Goal: Task Accomplishment & Management: Manage account settings

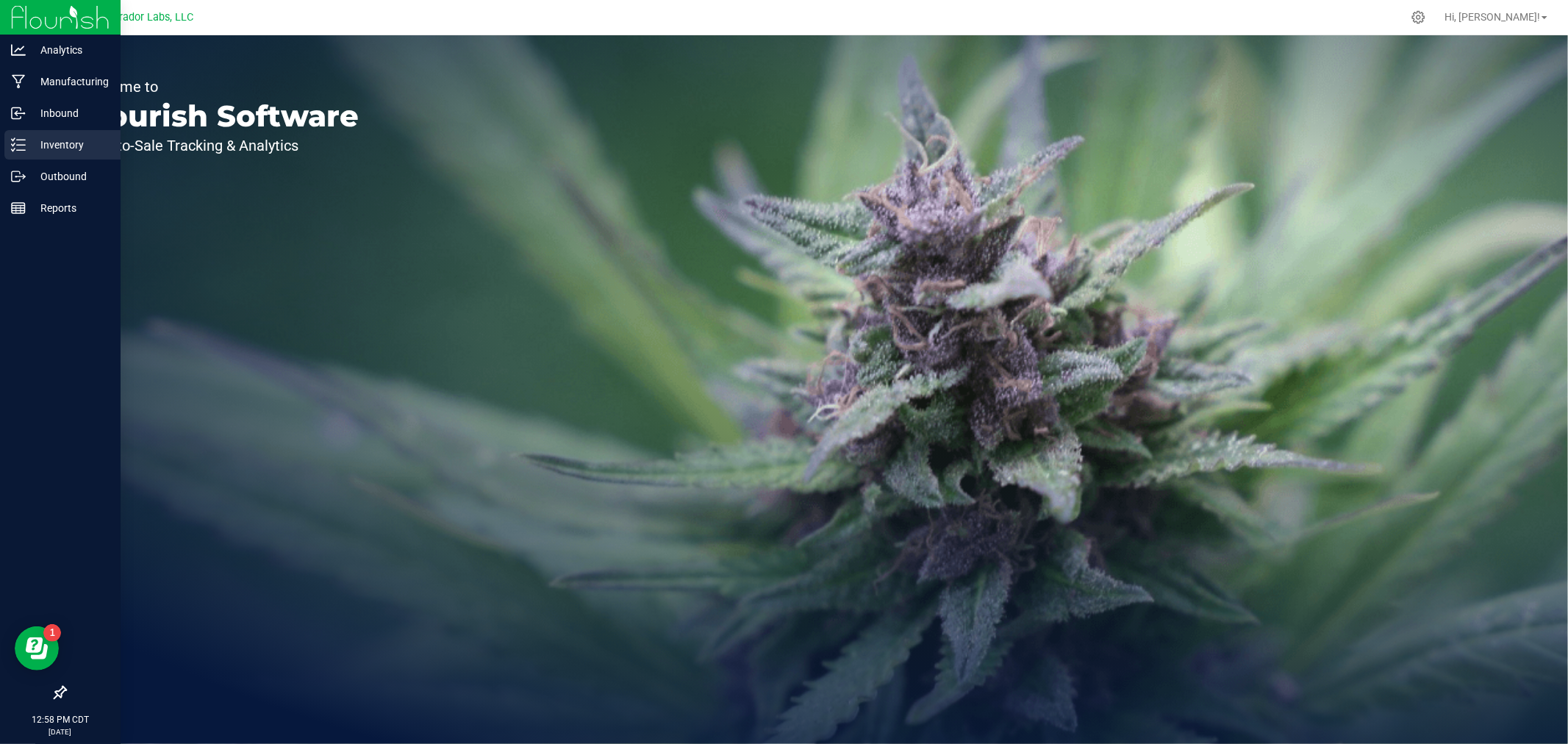
click at [18, 144] on icon at bounding box center [18, 144] width 15 height 15
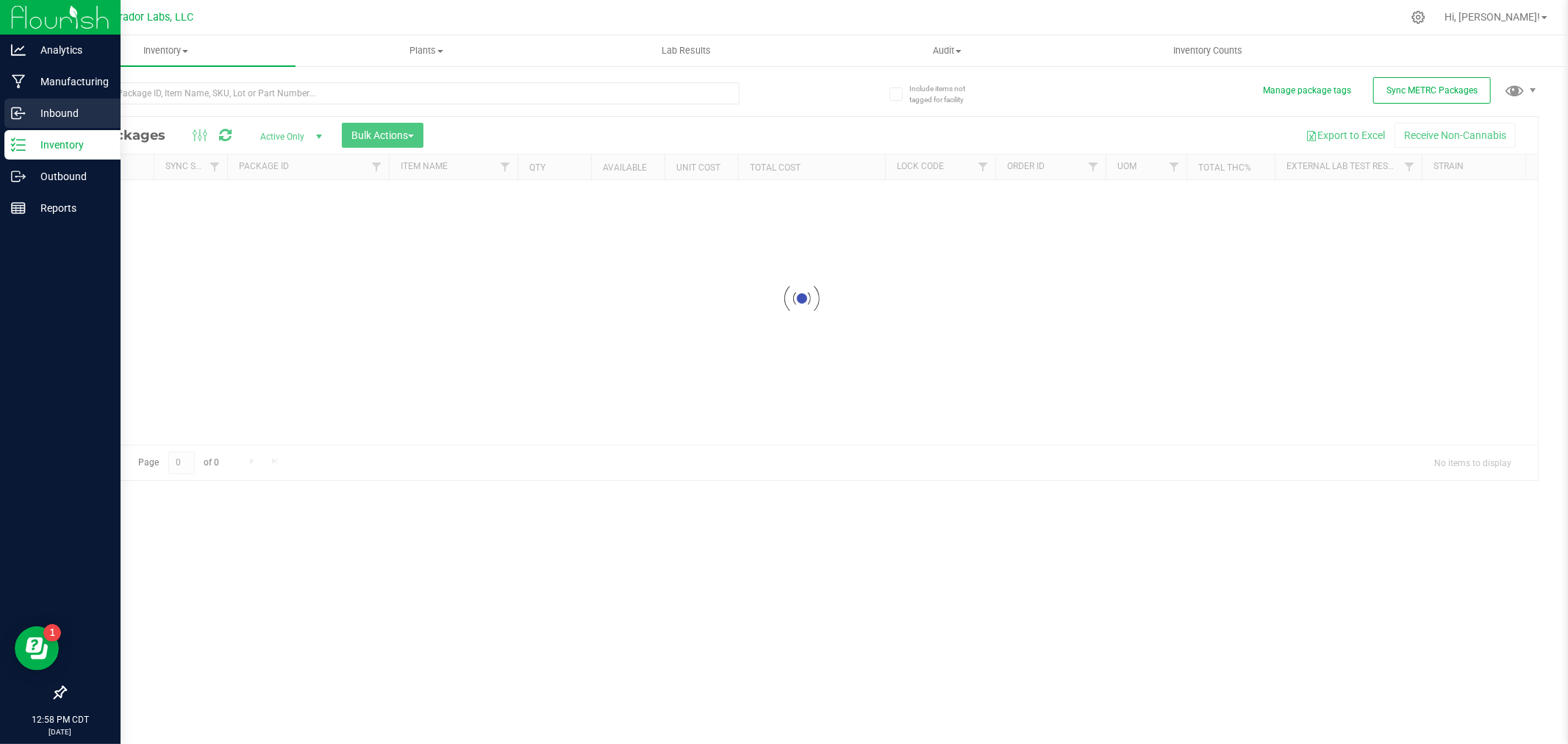
click at [50, 106] on p "Inbound" at bounding box center [70, 113] width 88 height 18
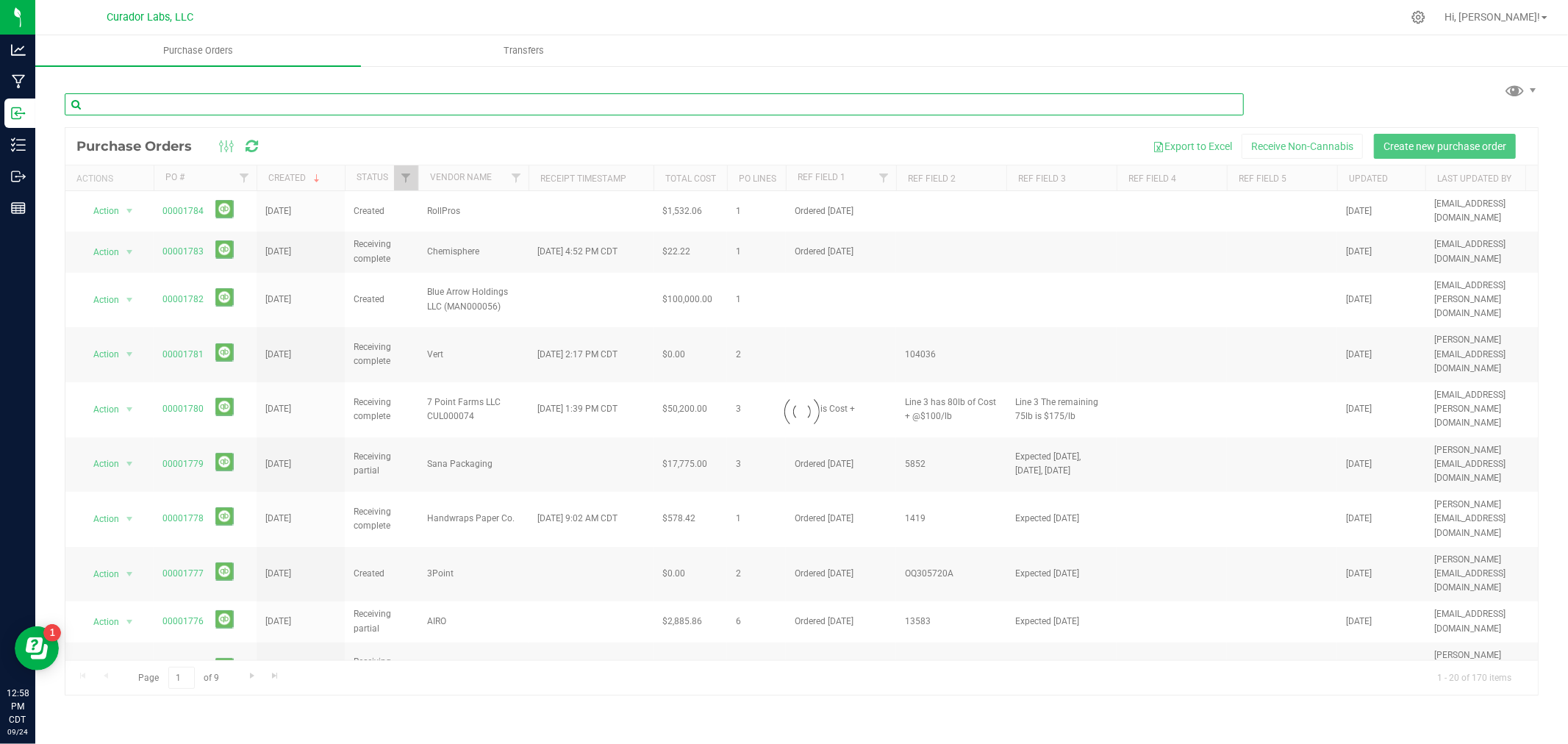
click at [164, 101] on input "text" at bounding box center [653, 104] width 1179 height 22
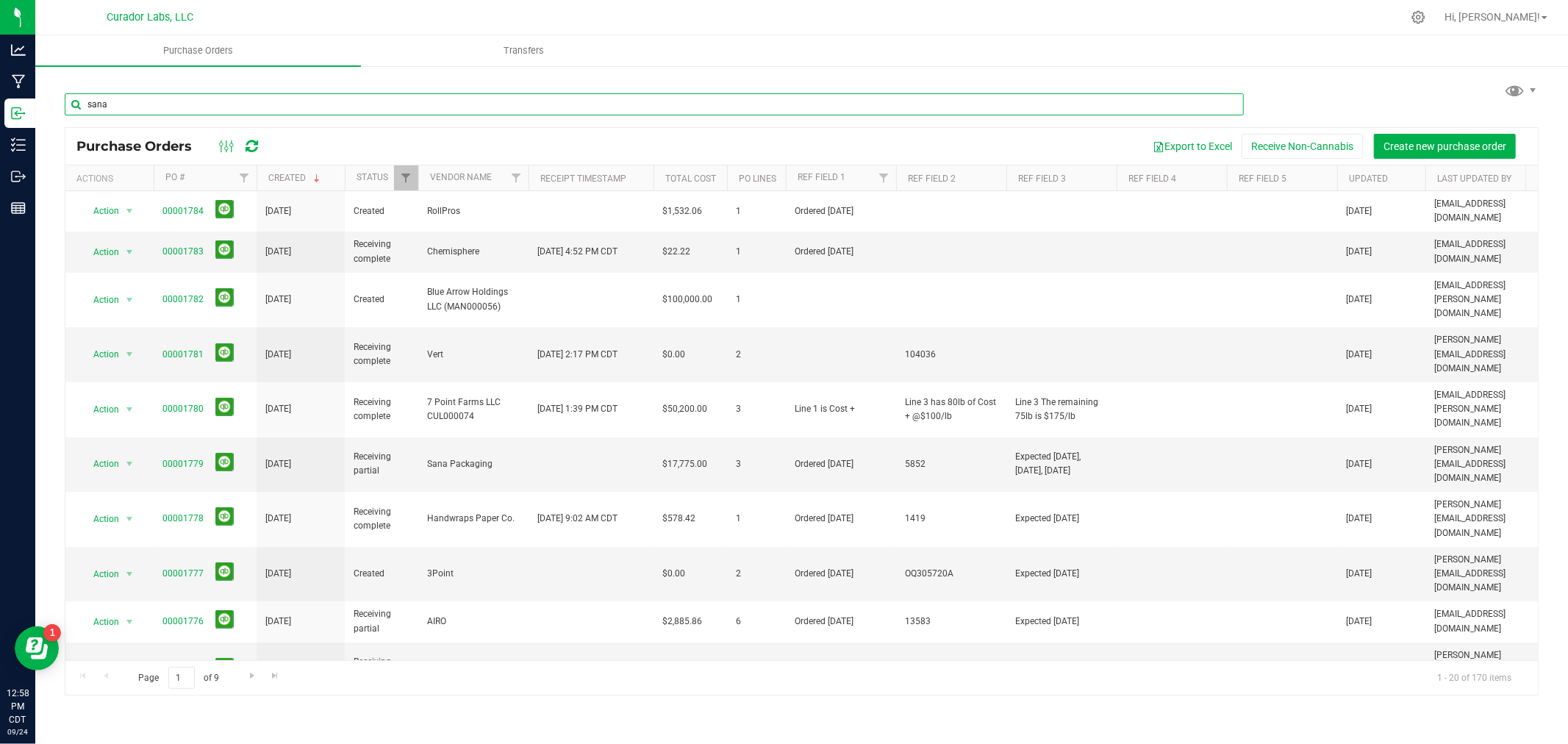
type input "sana"
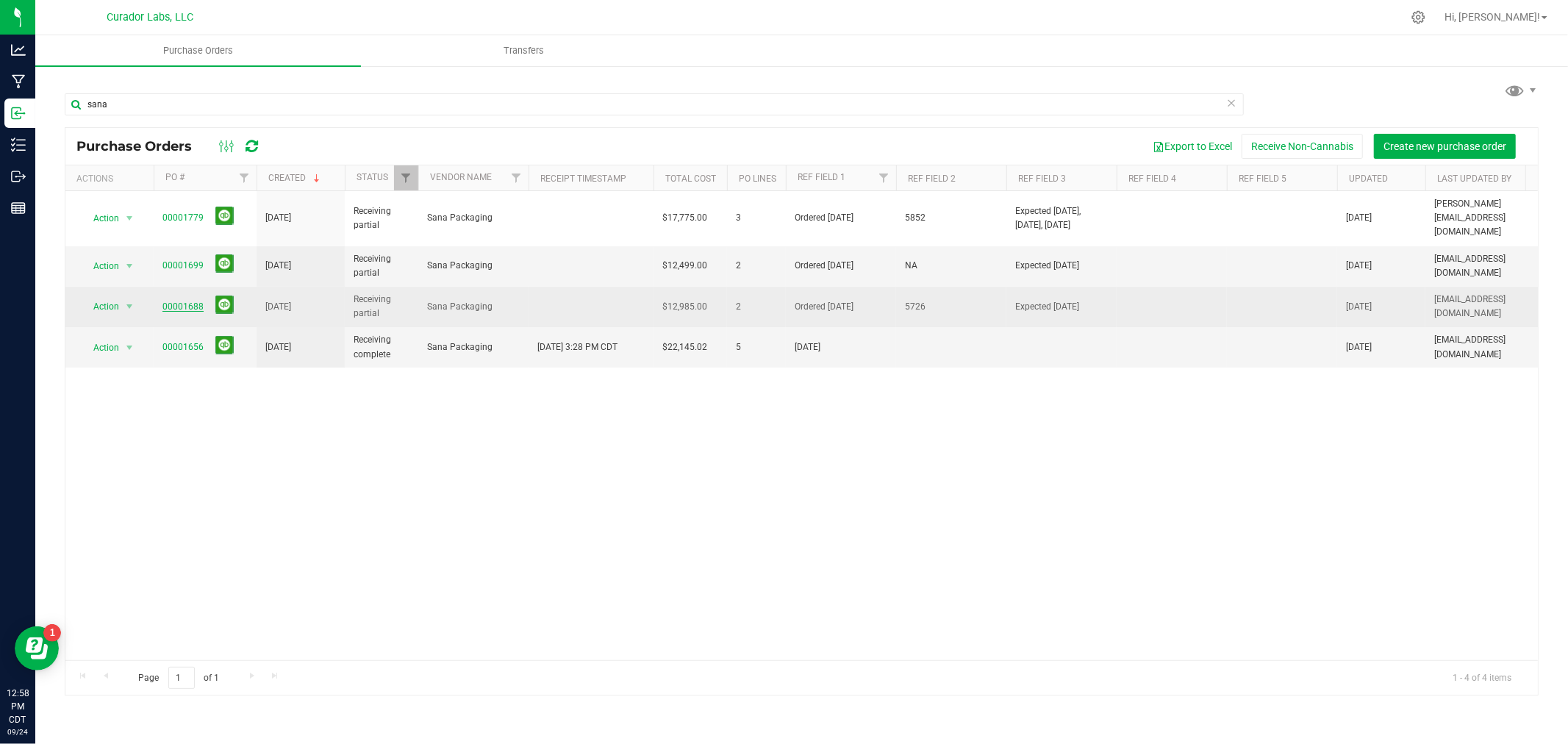
click at [175, 301] on link "00001688" at bounding box center [182, 306] width 41 height 10
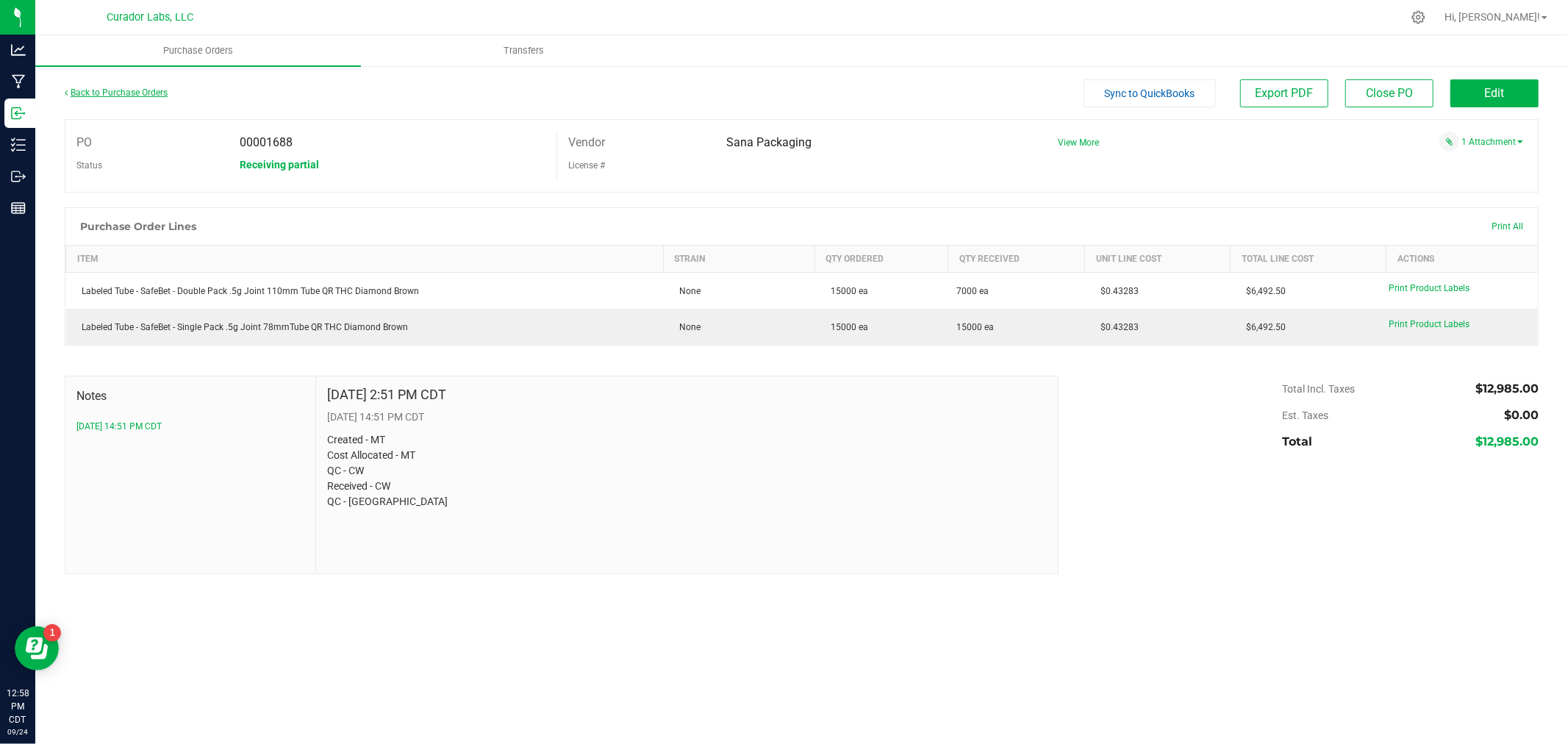
click at [147, 88] on link "Back to Purchase Orders" at bounding box center [116, 92] width 103 height 10
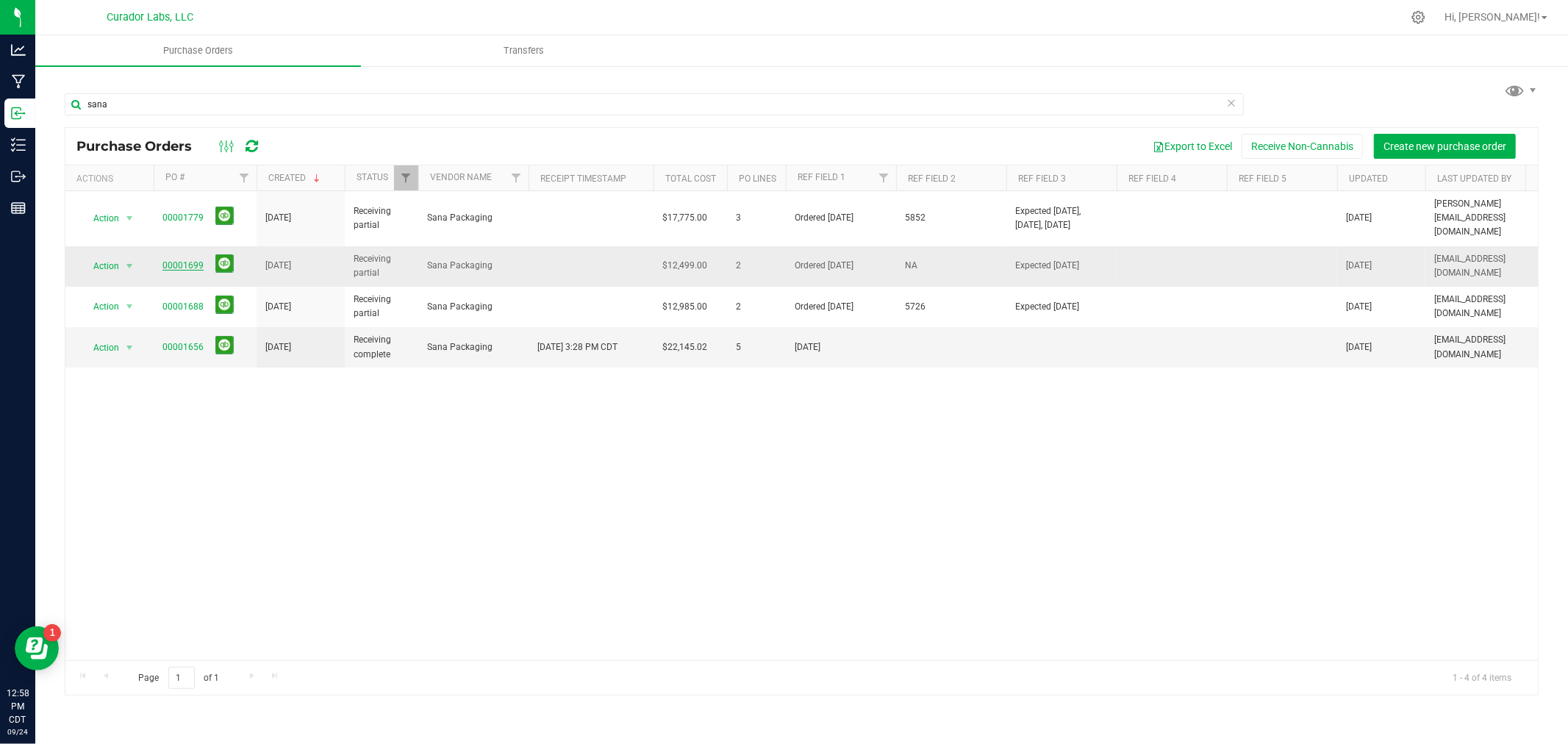
click at [194, 260] on link "00001699" at bounding box center [182, 265] width 41 height 10
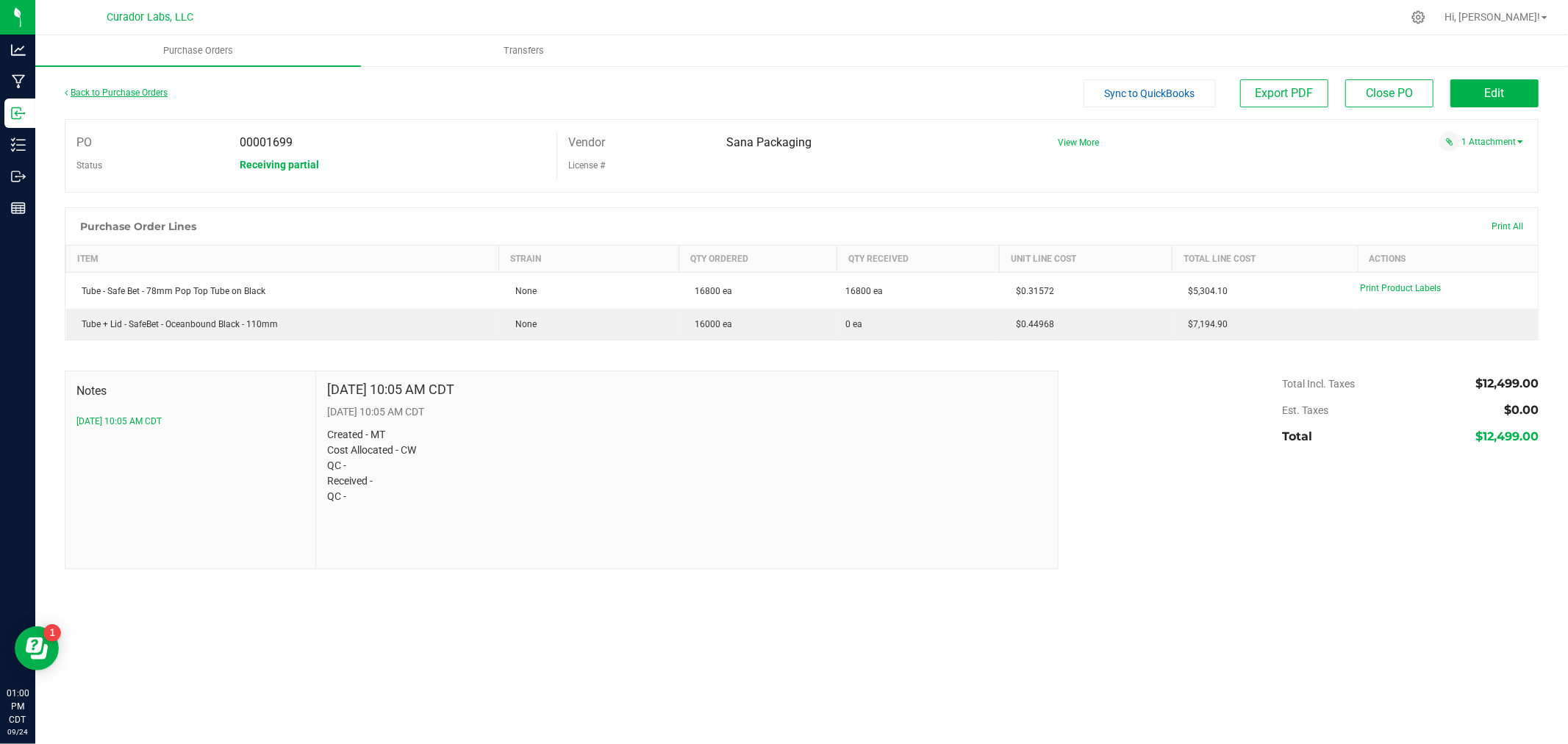
click at [149, 92] on link "Back to Purchase Orders" at bounding box center [116, 92] width 103 height 10
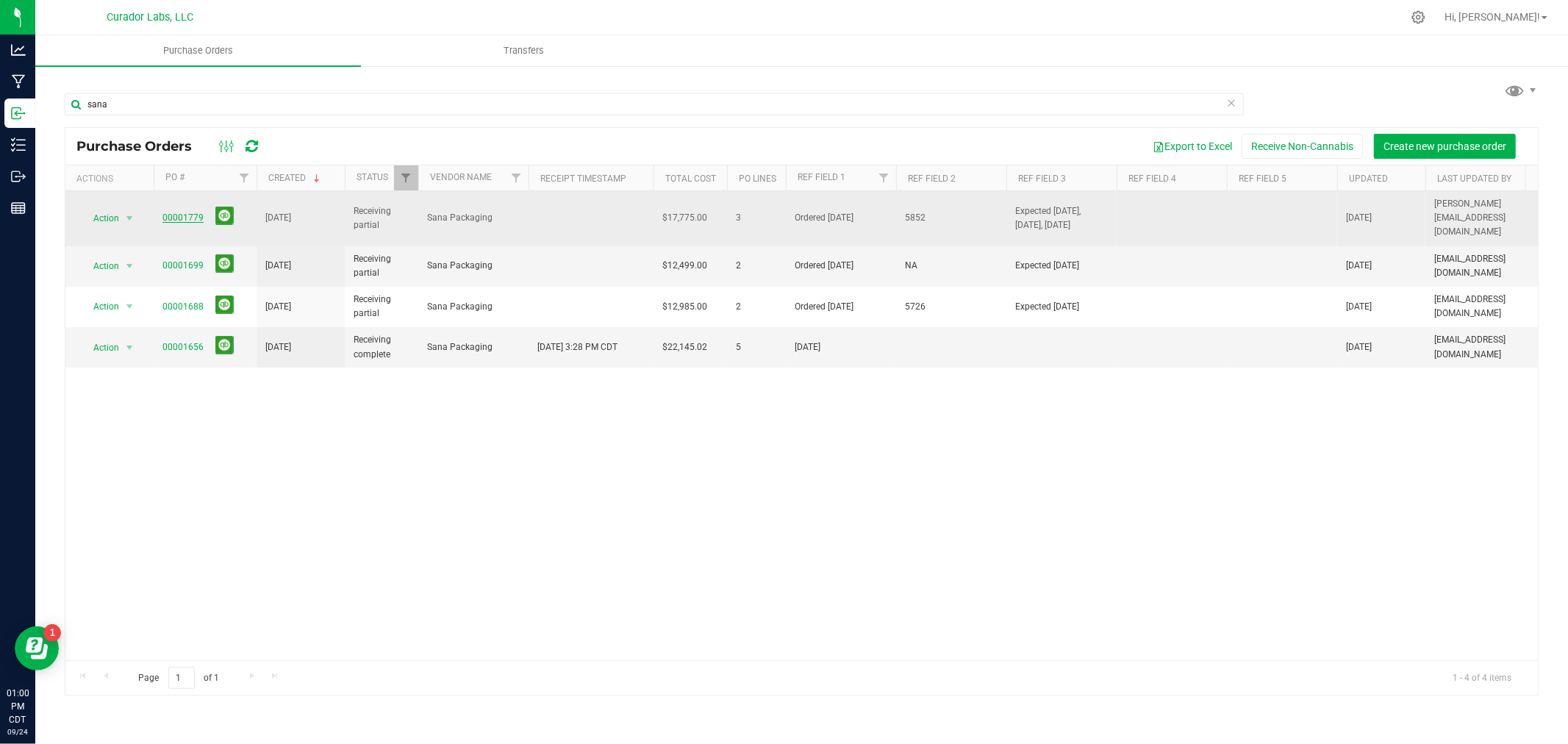
click at [181, 213] on link "00001779" at bounding box center [182, 217] width 41 height 10
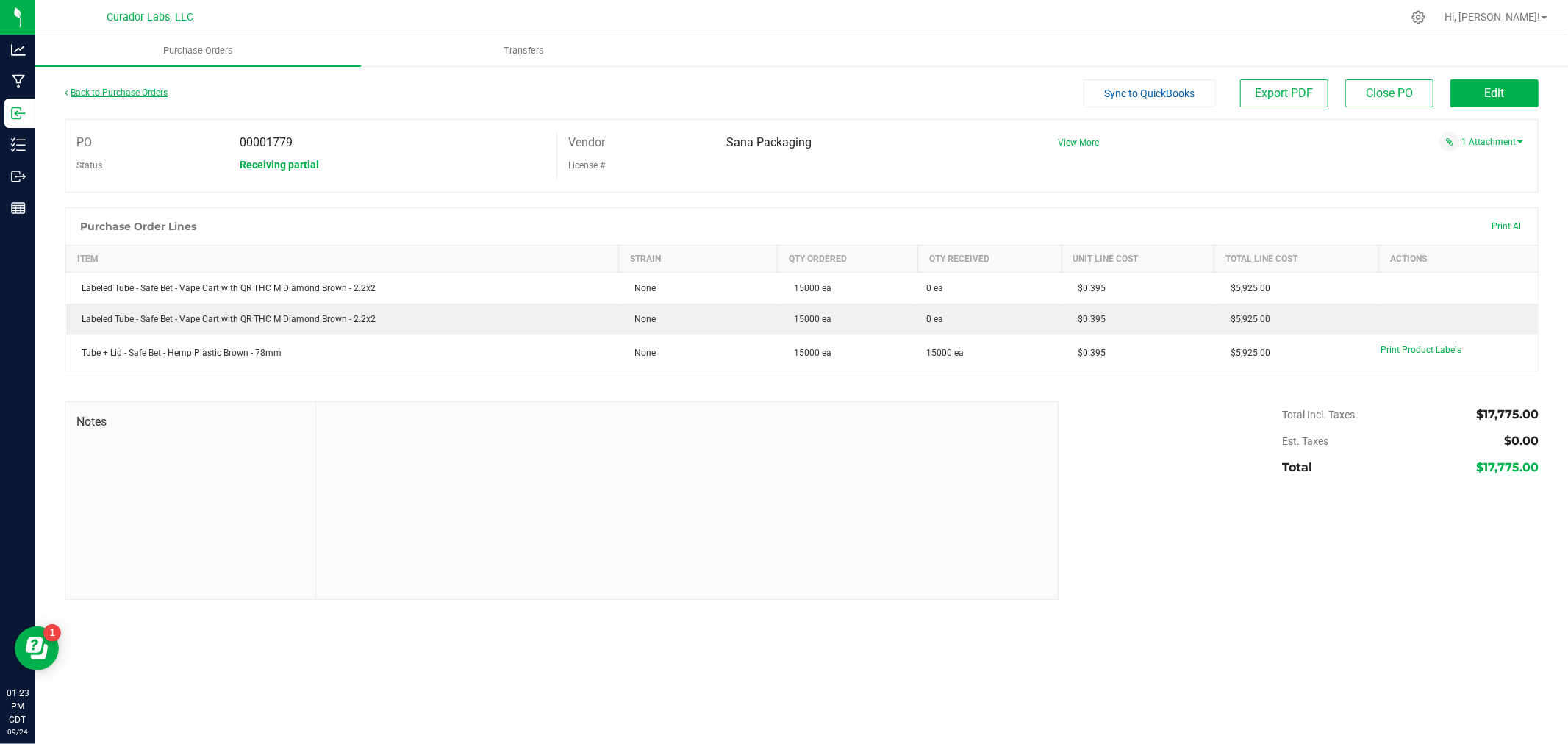
click at [144, 90] on link "Back to Purchase Orders" at bounding box center [116, 92] width 103 height 10
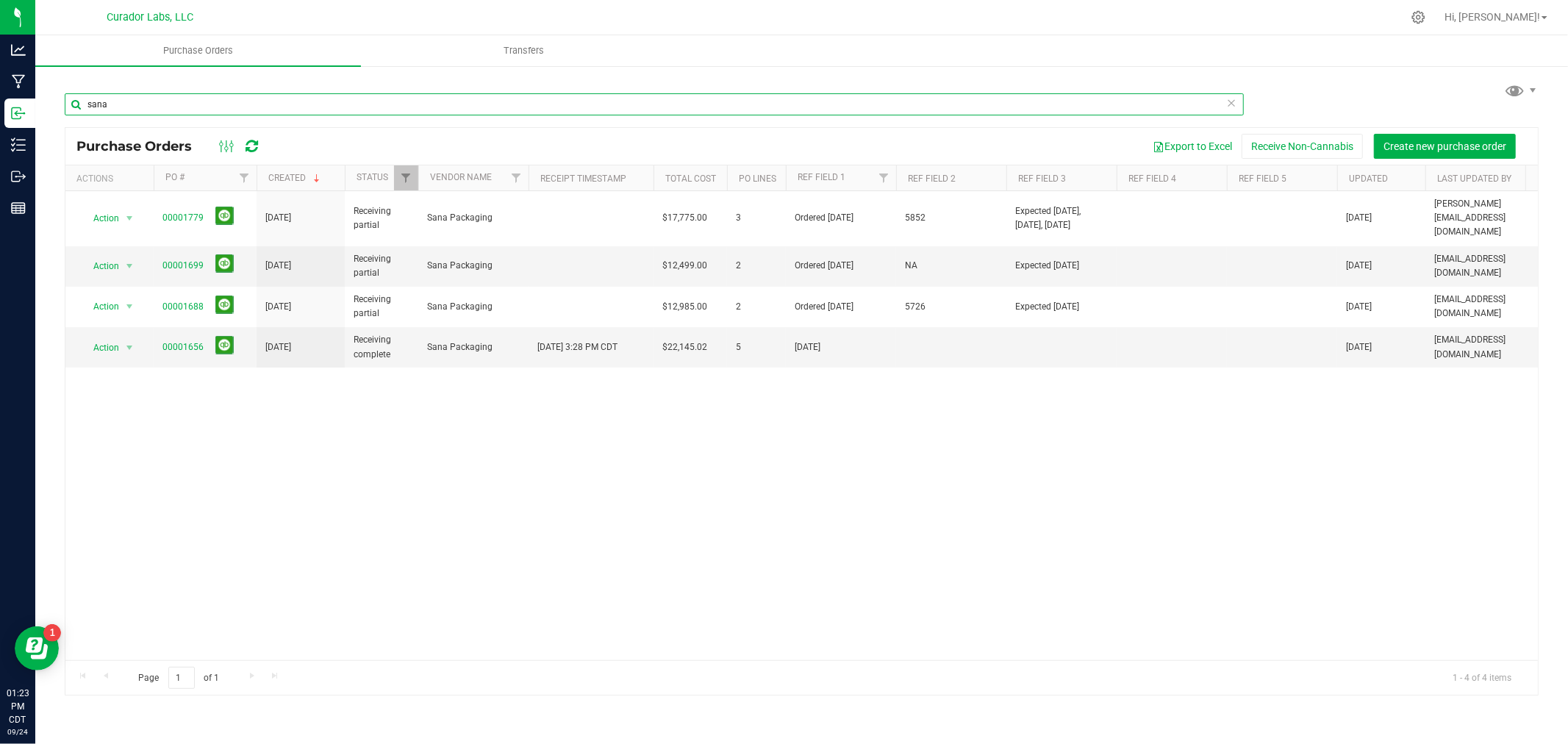
click at [163, 106] on input "sana" at bounding box center [653, 104] width 1179 height 22
click at [181, 341] on link "00001656" at bounding box center [182, 346] width 41 height 10
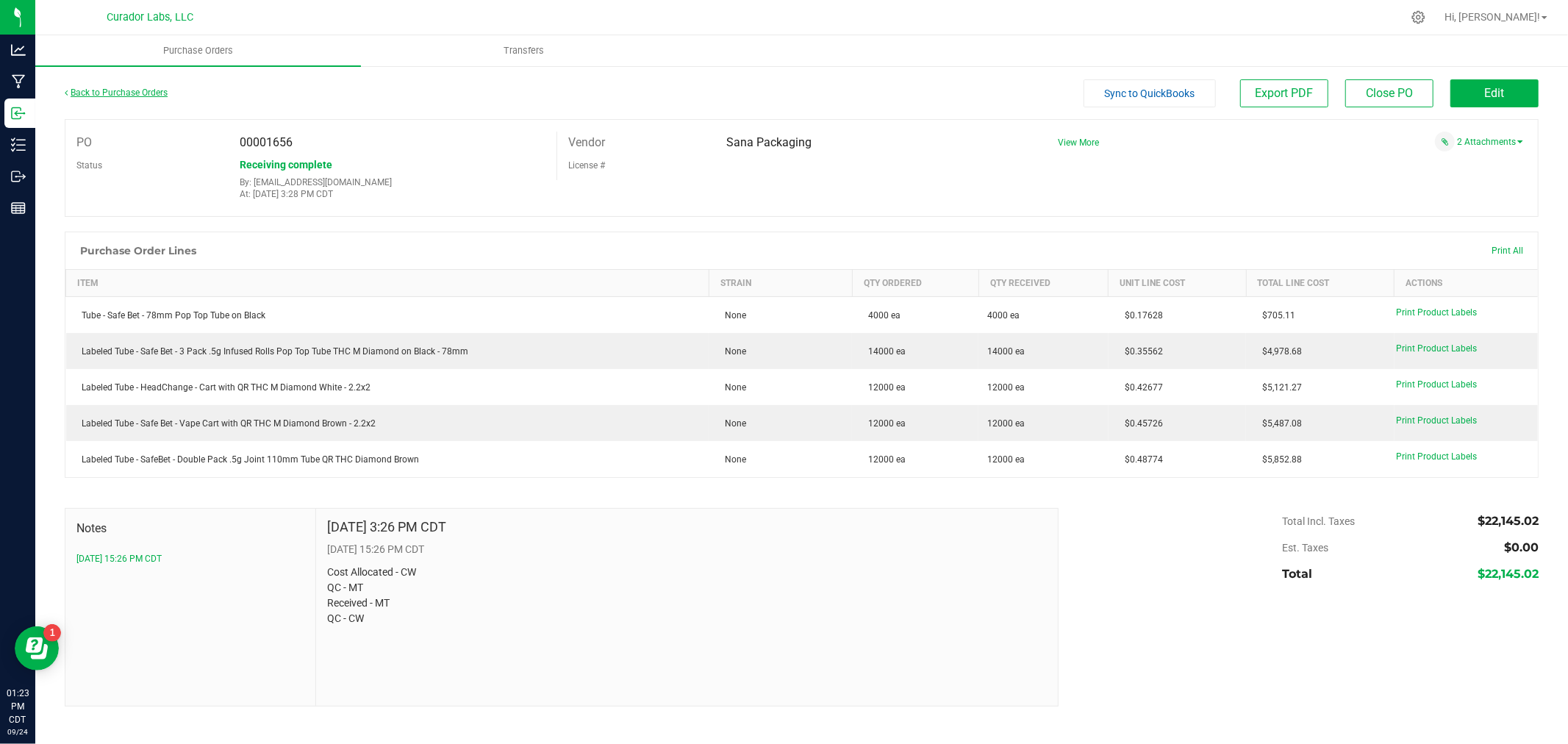
click at [144, 92] on link "Back to Purchase Orders" at bounding box center [116, 92] width 103 height 10
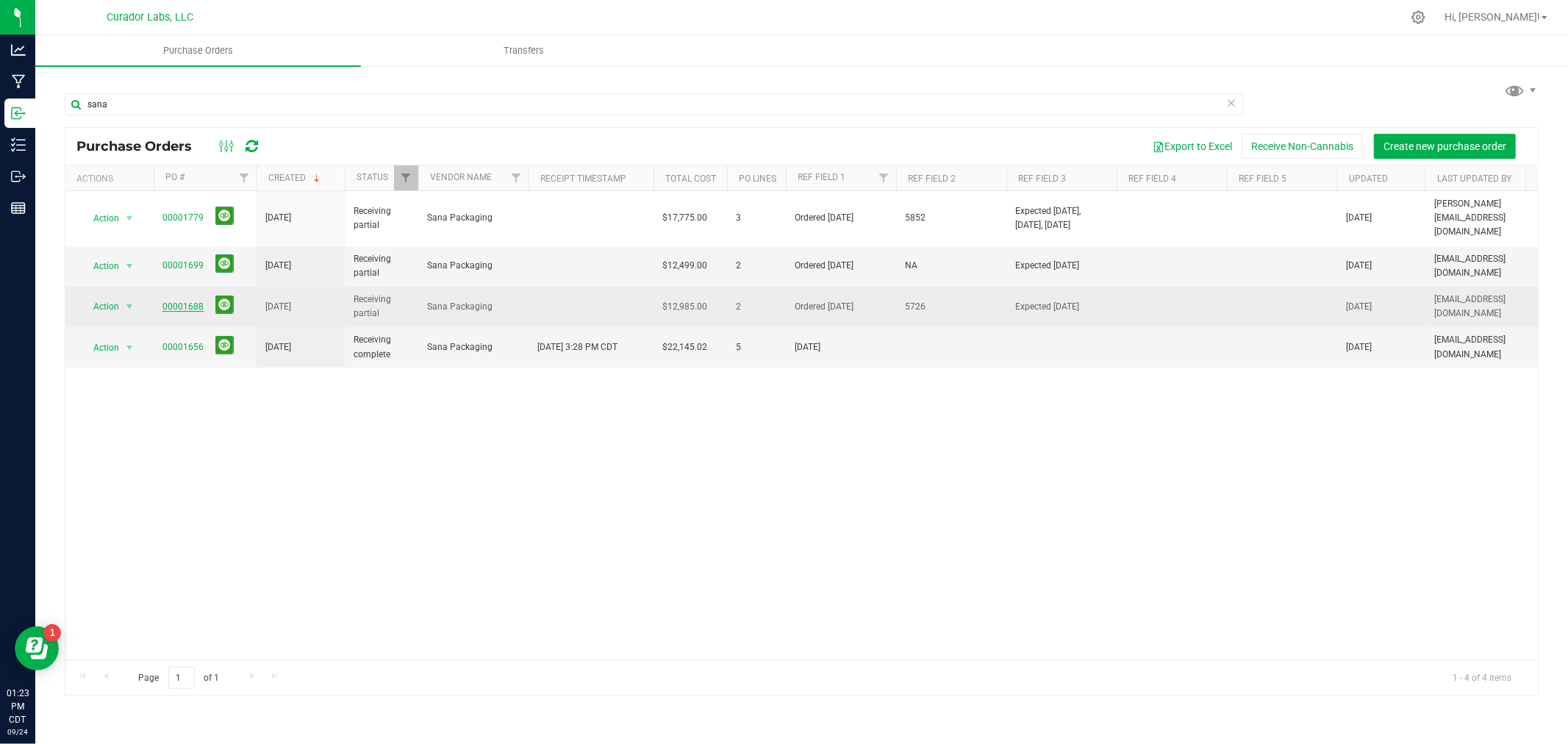
click at [175, 301] on link "00001688" at bounding box center [182, 306] width 41 height 10
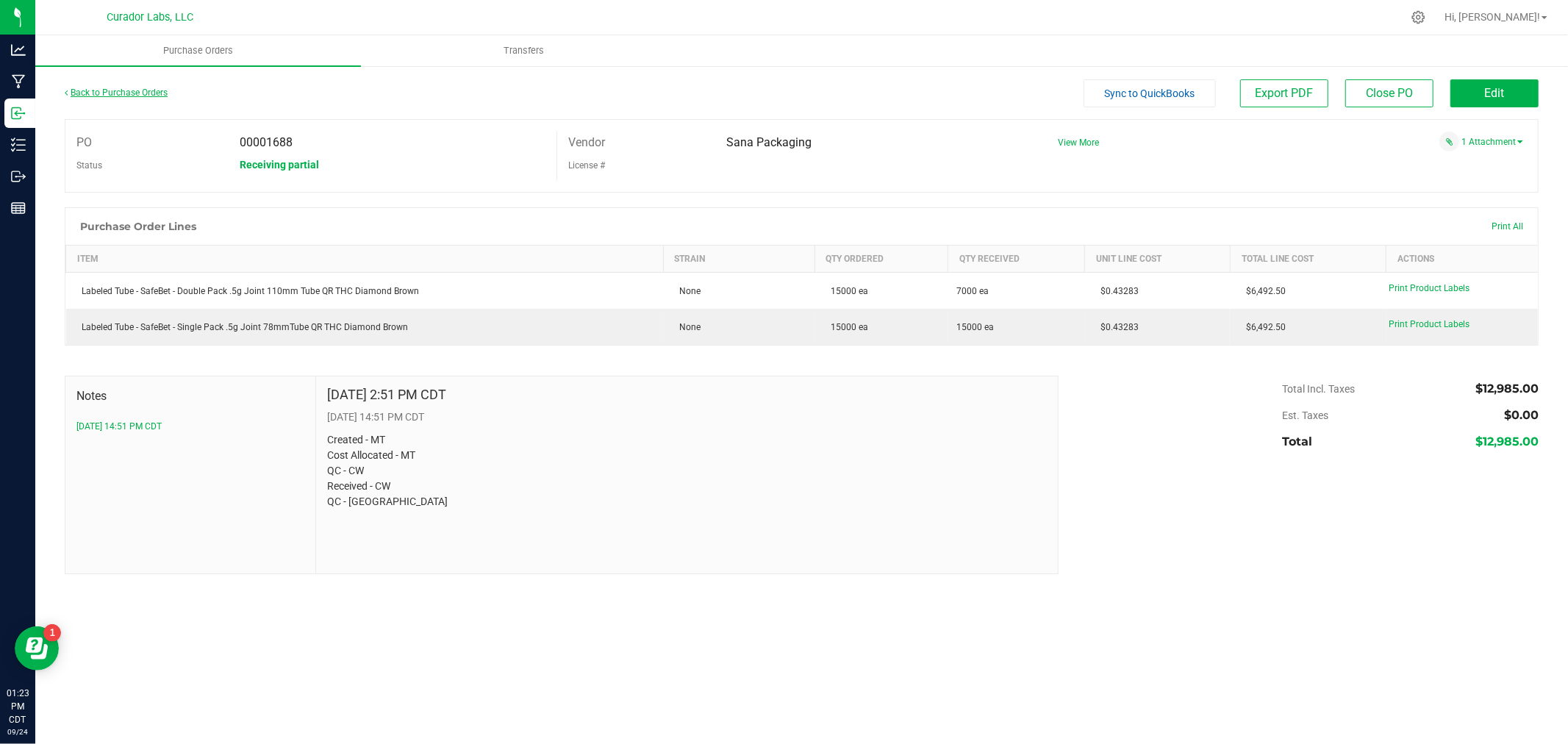
click at [114, 91] on link "Back to Purchase Orders" at bounding box center [116, 92] width 103 height 10
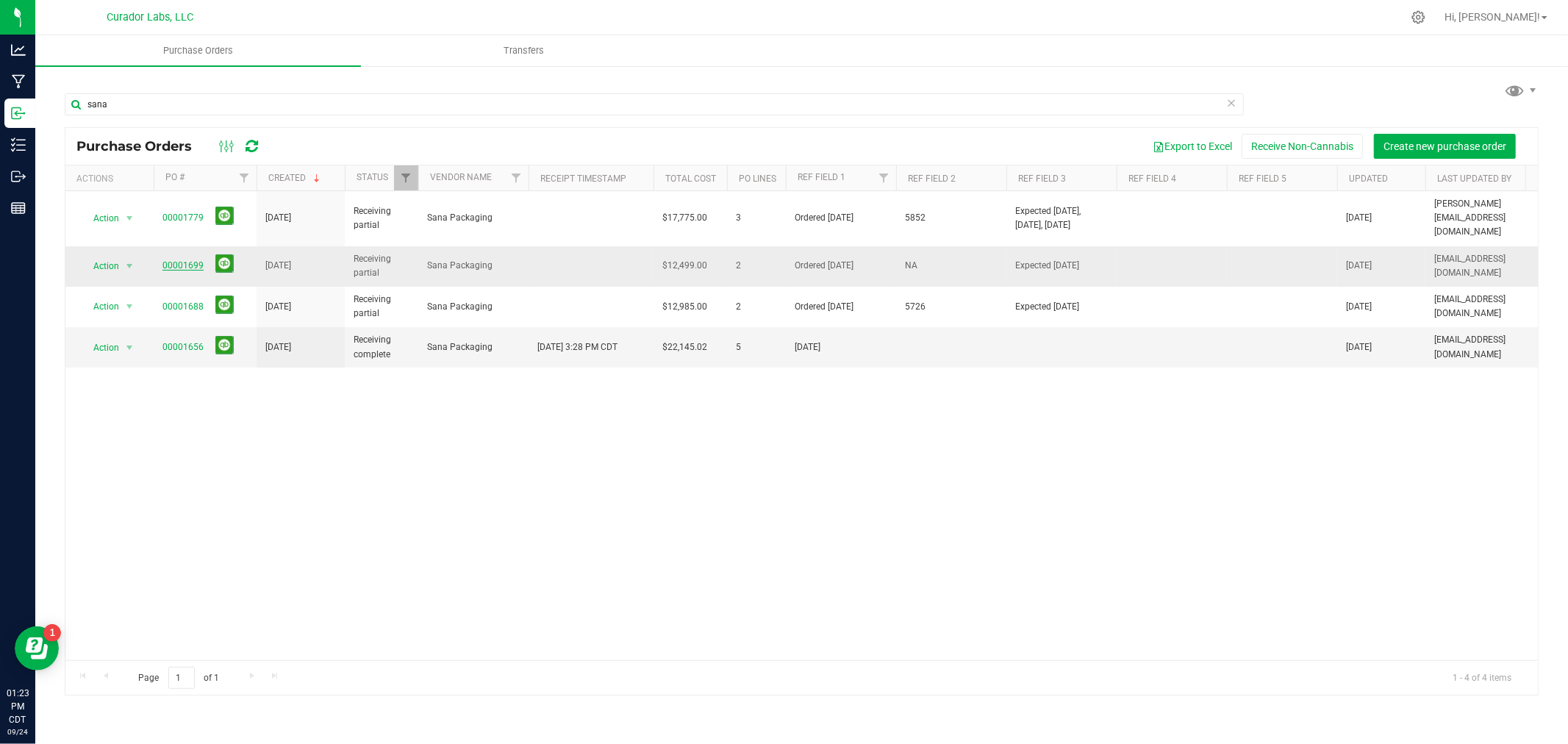
click at [168, 260] on link "00001699" at bounding box center [182, 265] width 41 height 10
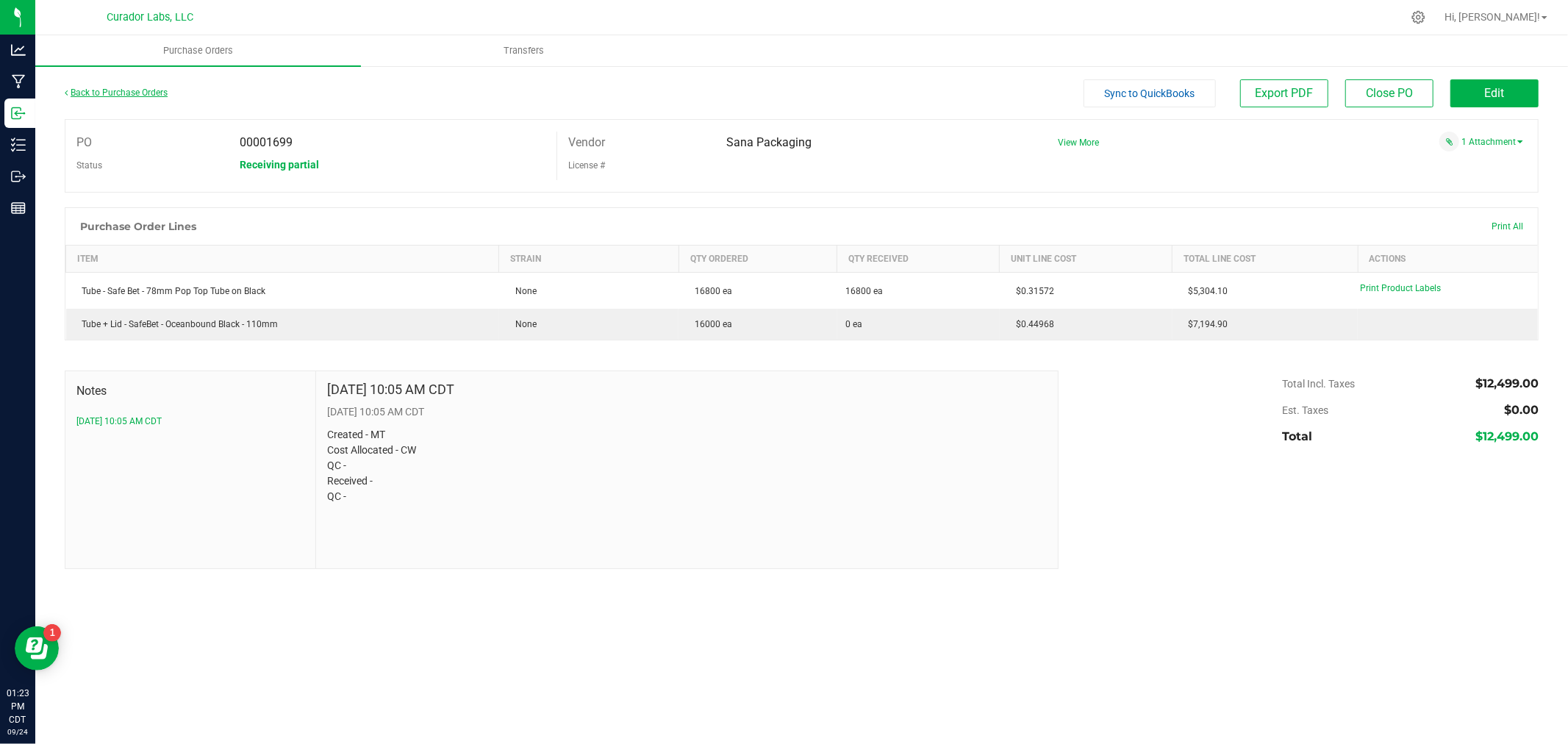
click at [135, 89] on link "Back to Purchase Orders" at bounding box center [116, 92] width 103 height 10
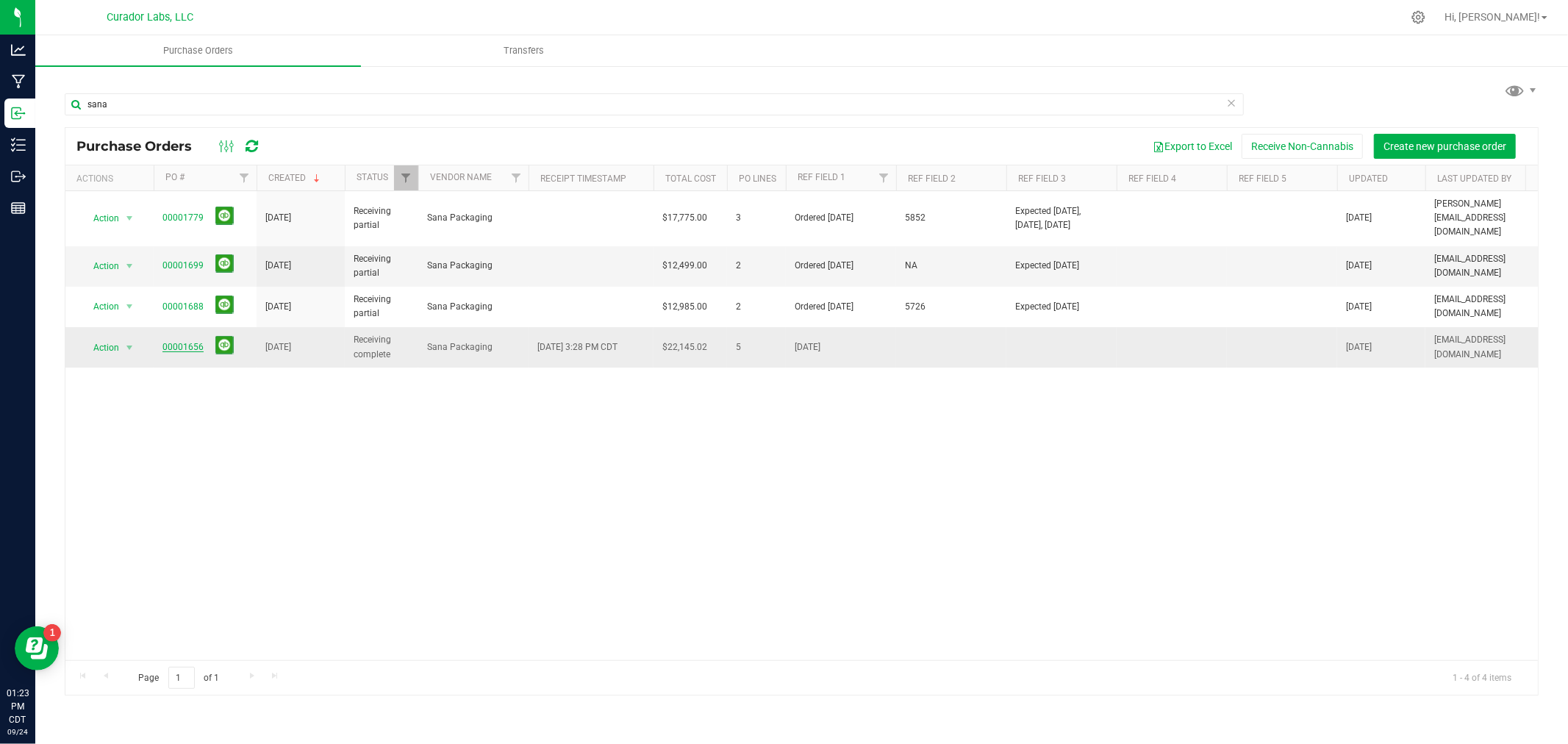
click at [189, 341] on link "00001656" at bounding box center [182, 346] width 41 height 10
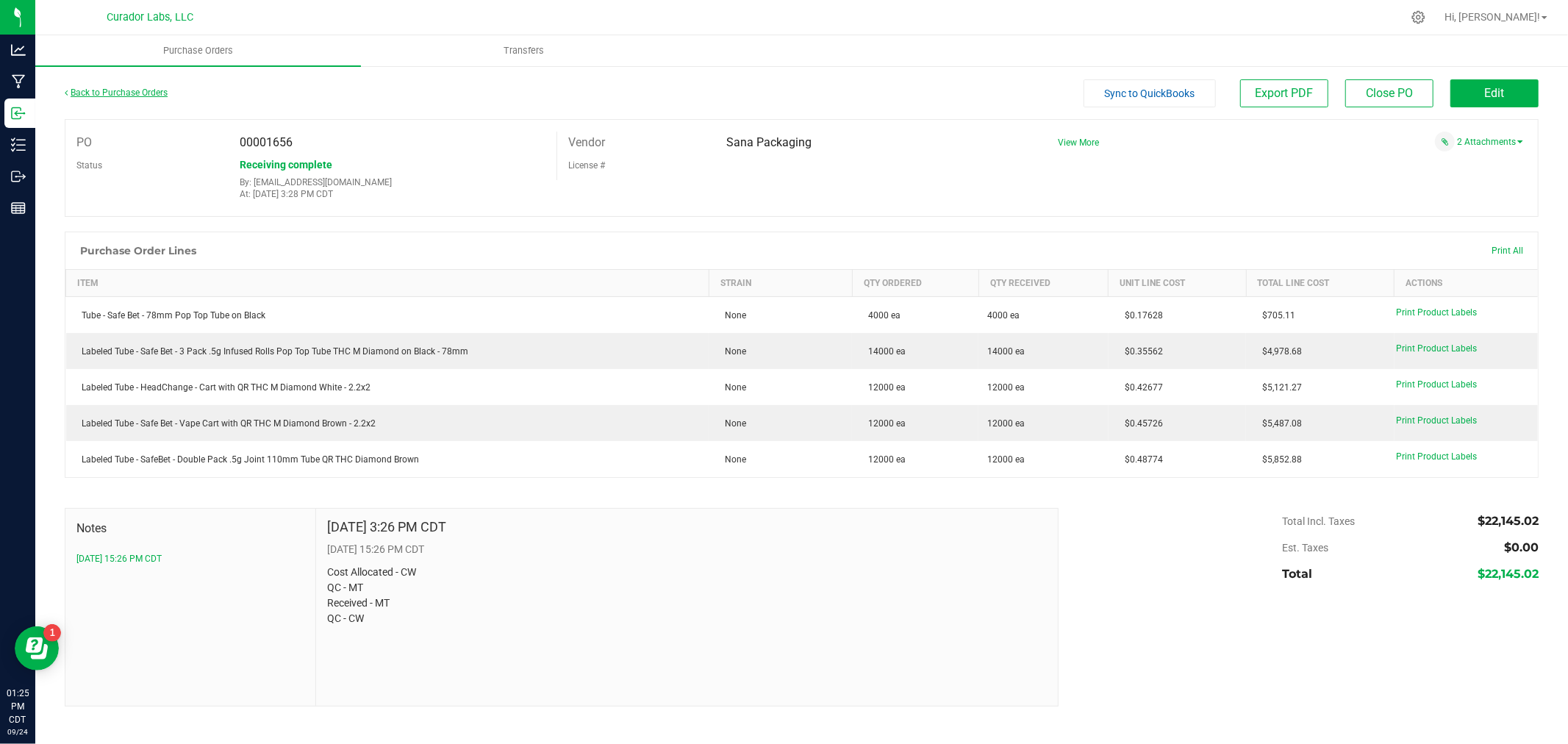
click at [128, 91] on link "Back to Purchase Orders" at bounding box center [116, 92] width 103 height 10
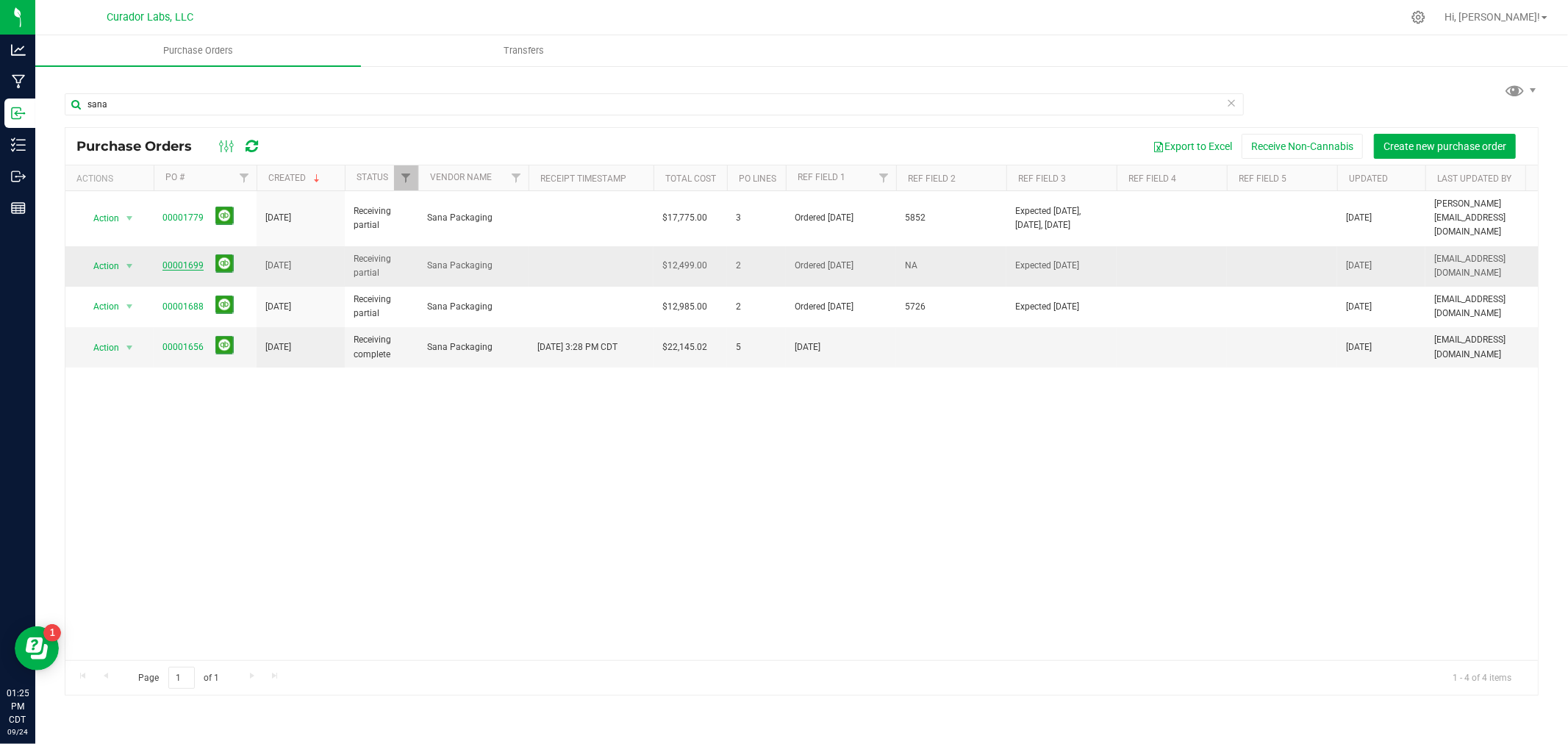
click at [188, 260] on link "00001699" at bounding box center [182, 265] width 41 height 10
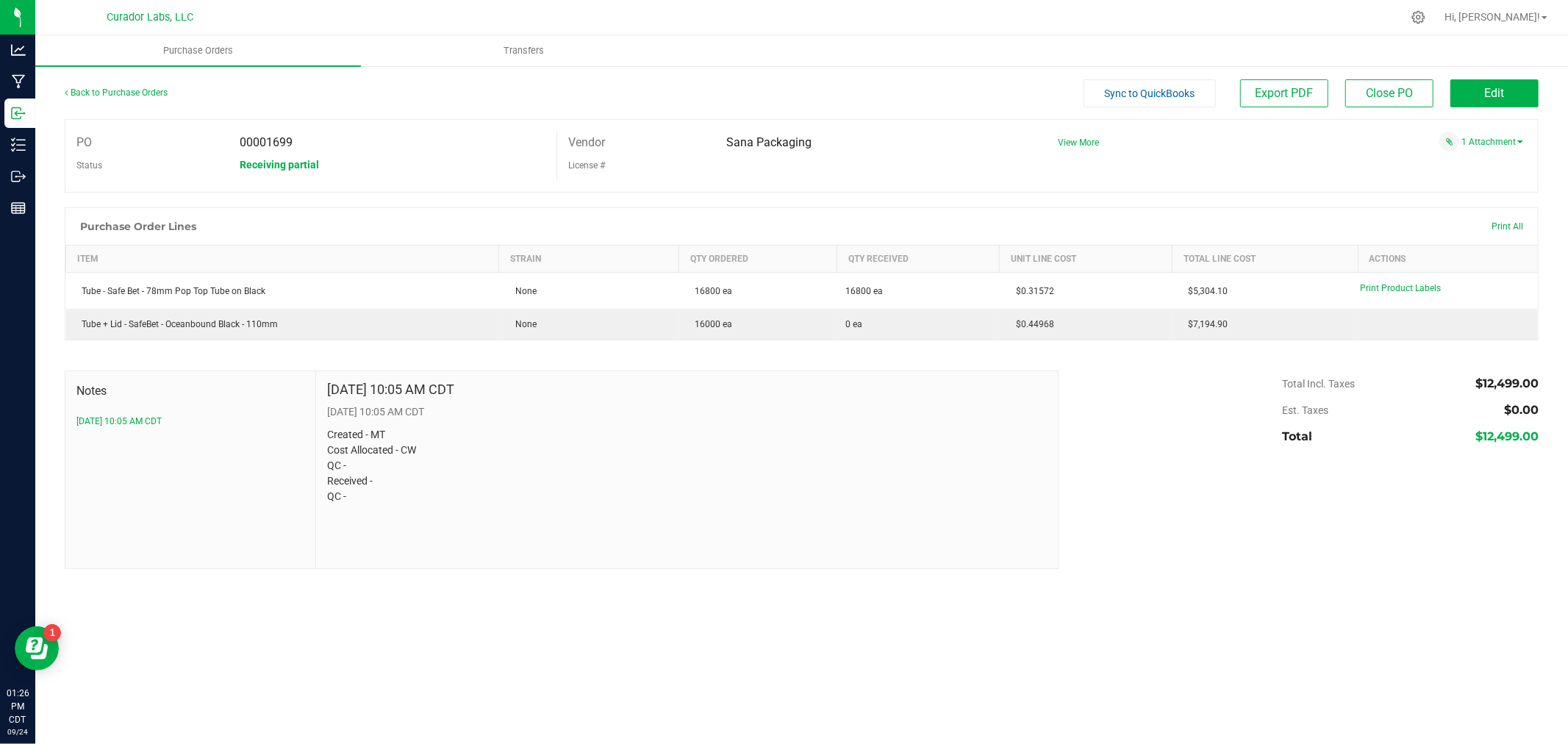
click at [133, 82] on div "Back to Purchase Orders" at bounding box center [248, 92] width 369 height 26
click at [133, 92] on link "Back to Purchase Orders" at bounding box center [116, 92] width 103 height 10
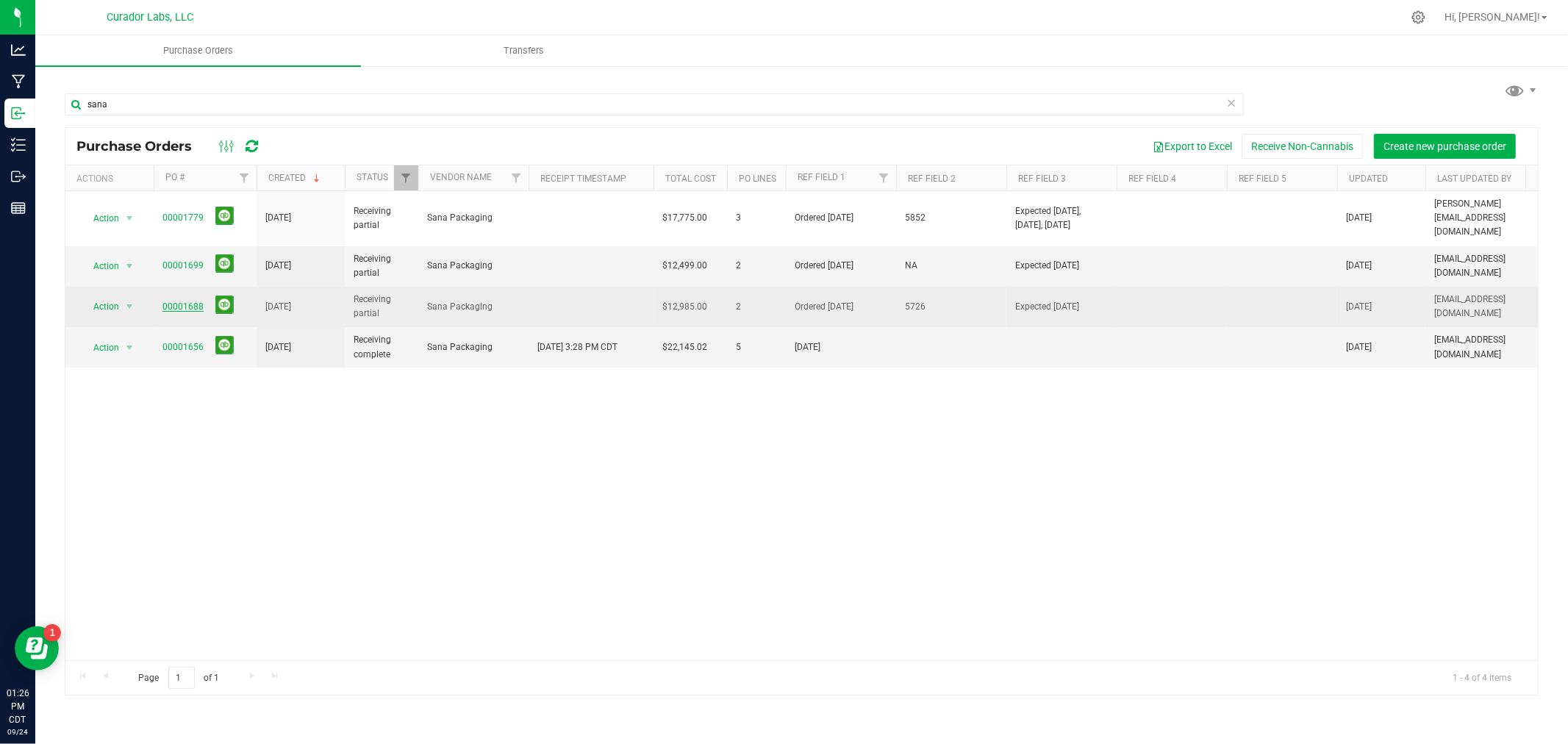
click at [182, 301] on link "00001688" at bounding box center [182, 306] width 41 height 10
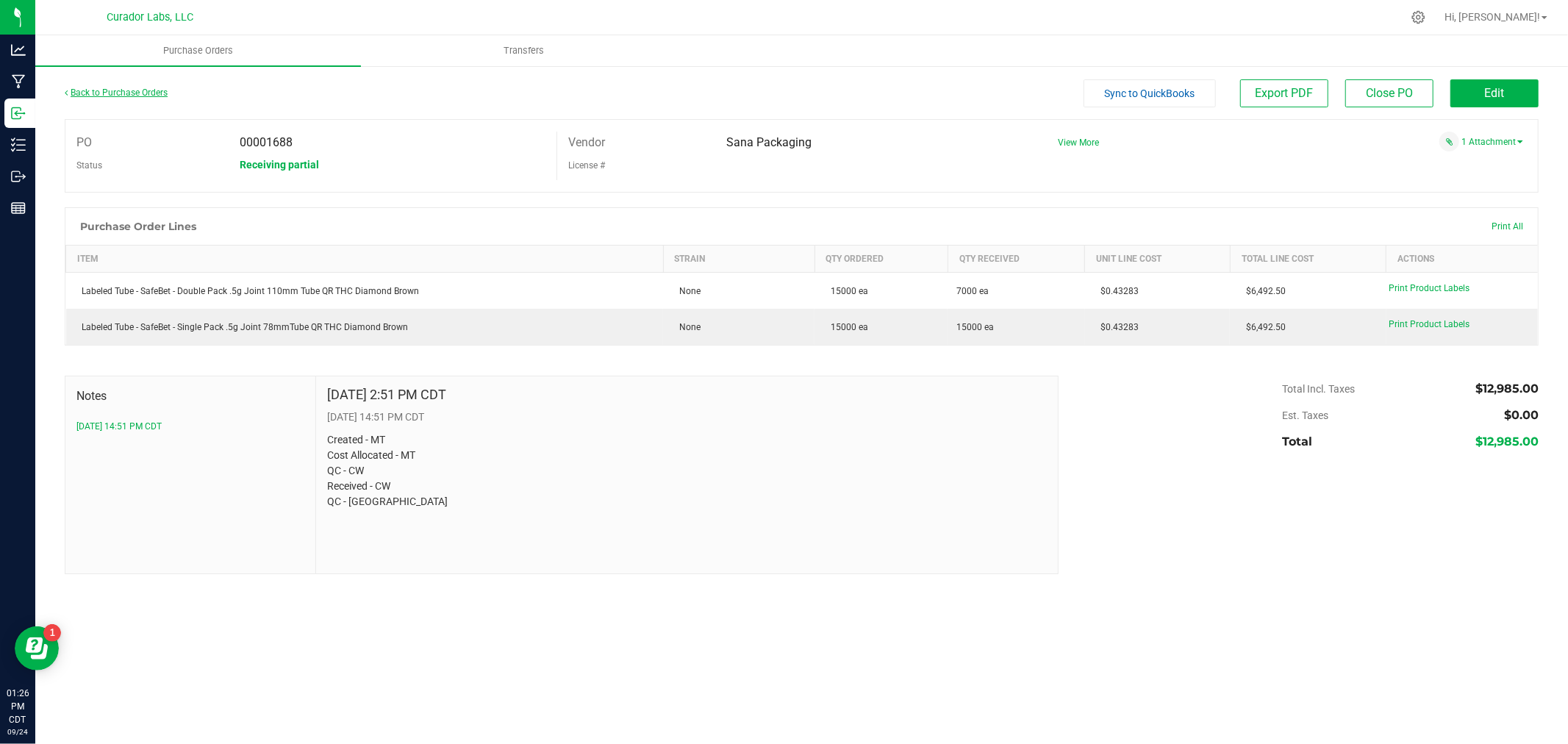
click at [149, 91] on link "Back to Purchase Orders" at bounding box center [116, 92] width 103 height 10
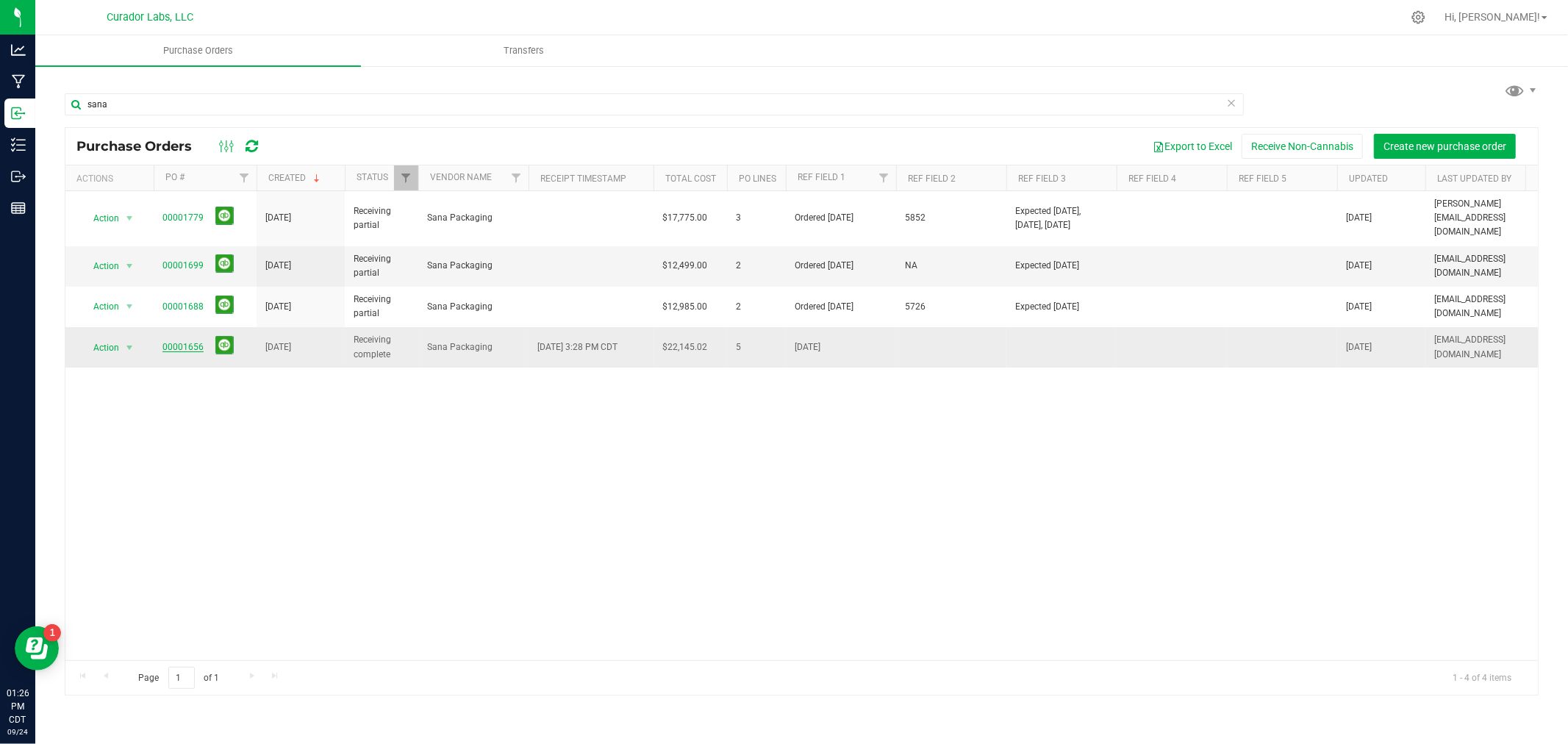
click at [180, 341] on link "00001656" at bounding box center [182, 346] width 41 height 10
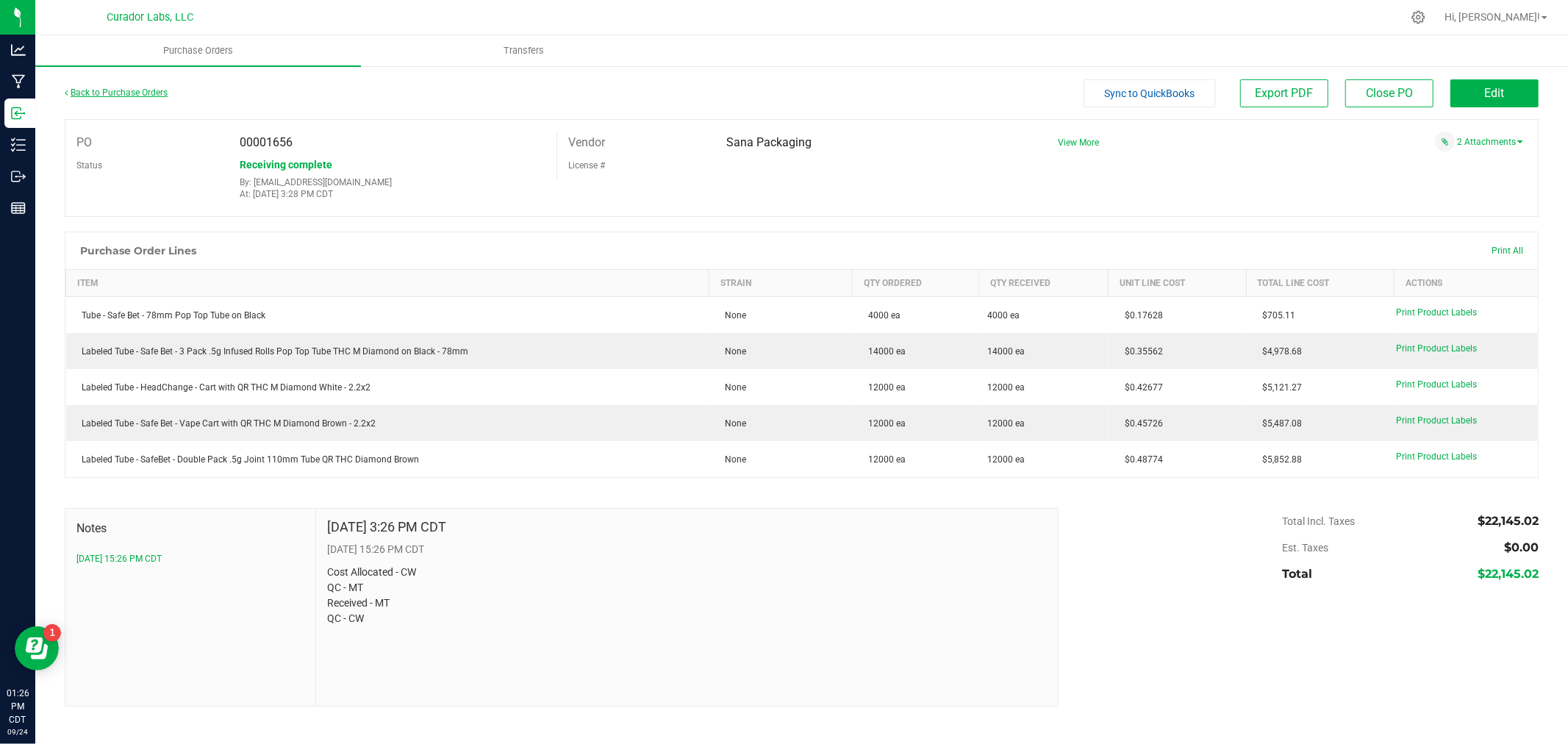
click at [125, 92] on link "Back to Purchase Orders" at bounding box center [116, 92] width 103 height 10
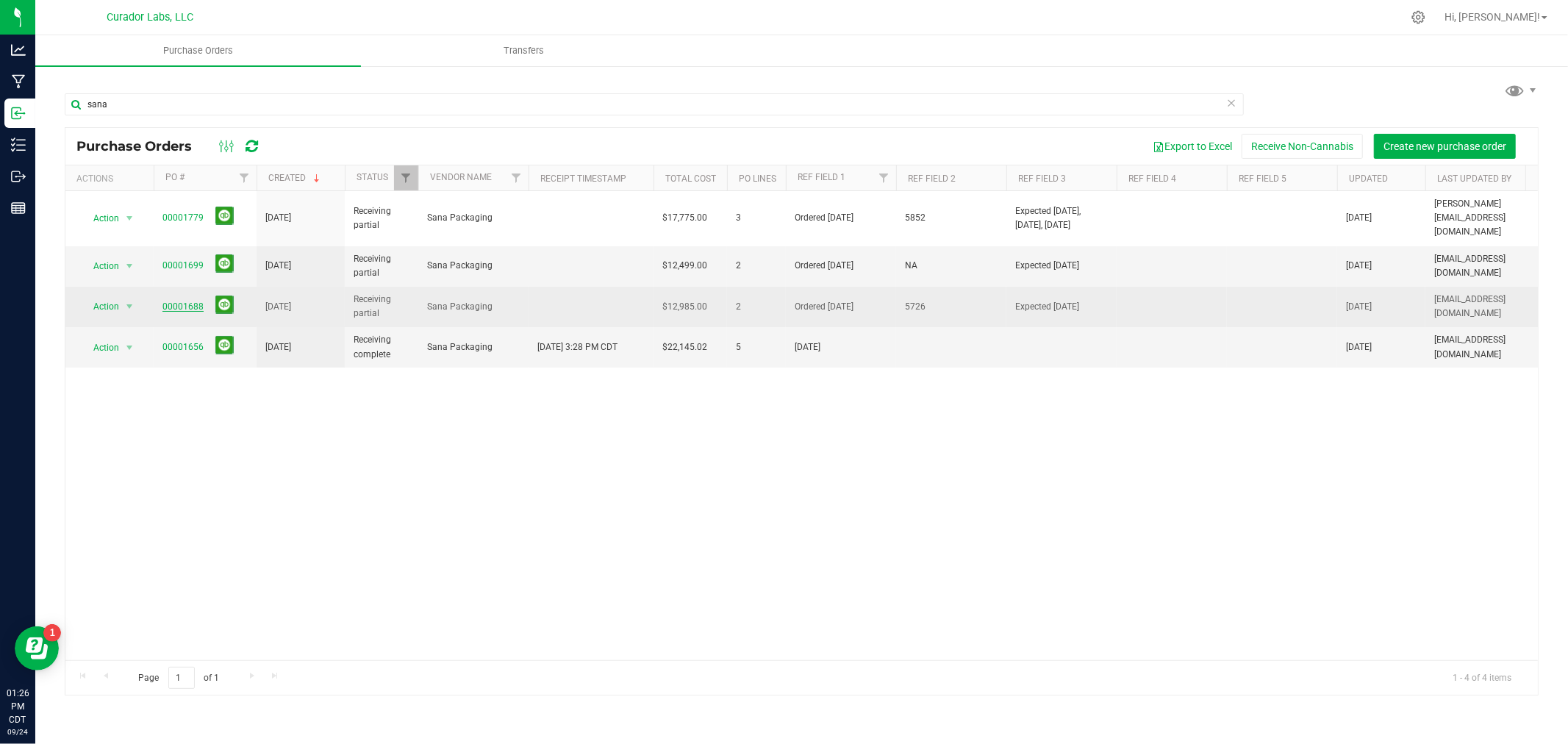
click at [180, 301] on link "00001688" at bounding box center [182, 306] width 41 height 10
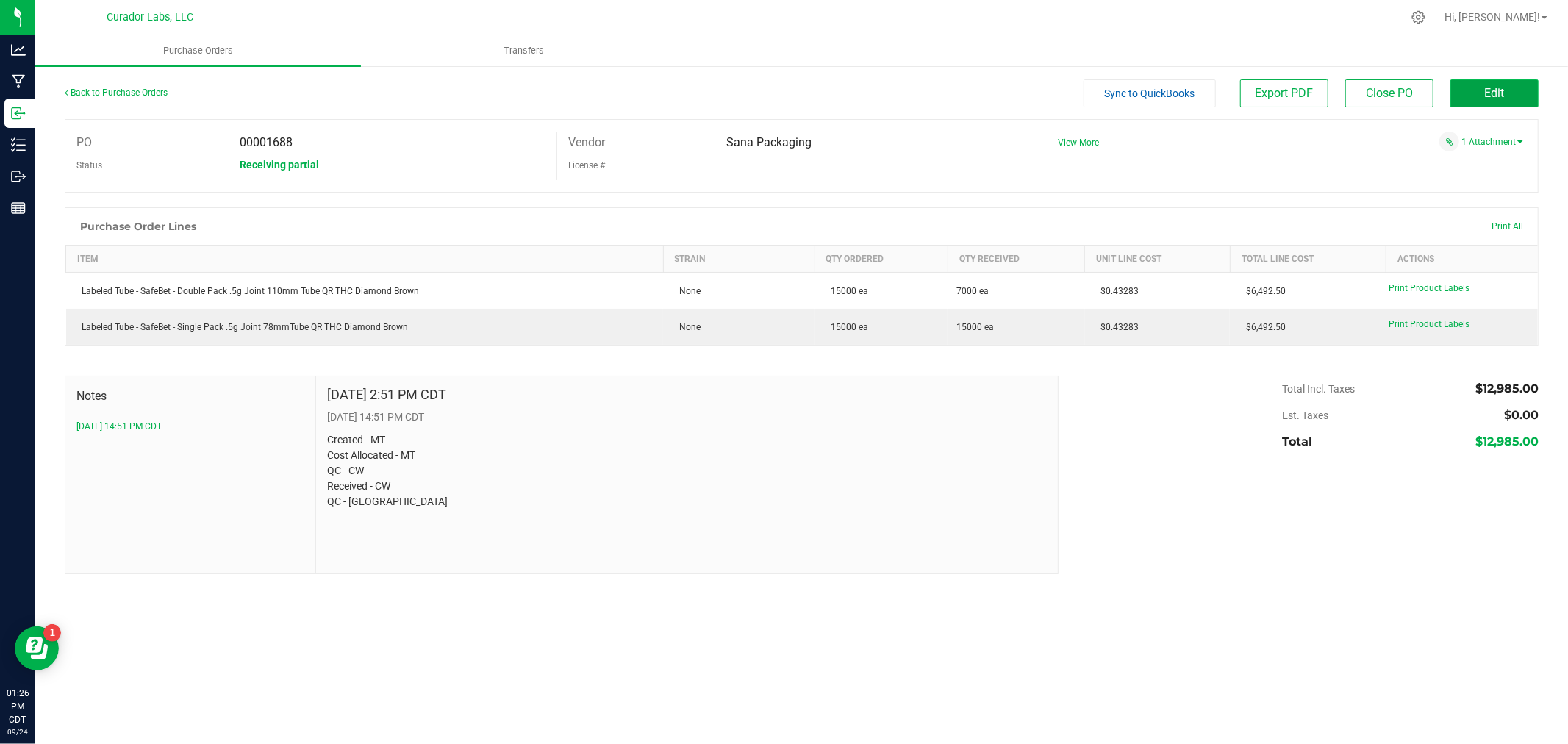
click at [1501, 81] on button "Edit" at bounding box center [1494, 93] width 88 height 28
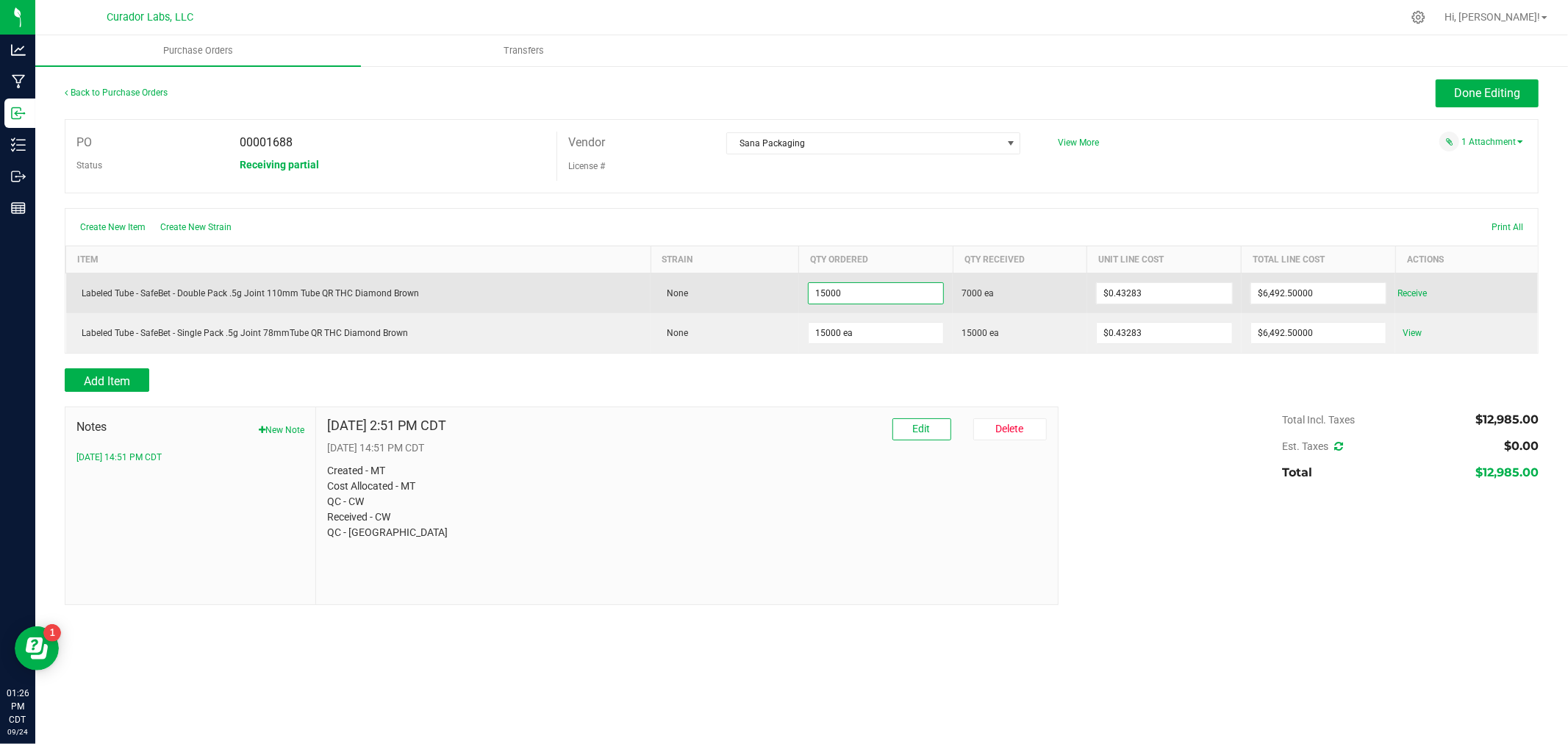
click at [838, 296] on input "15000" at bounding box center [876, 293] width 135 height 21
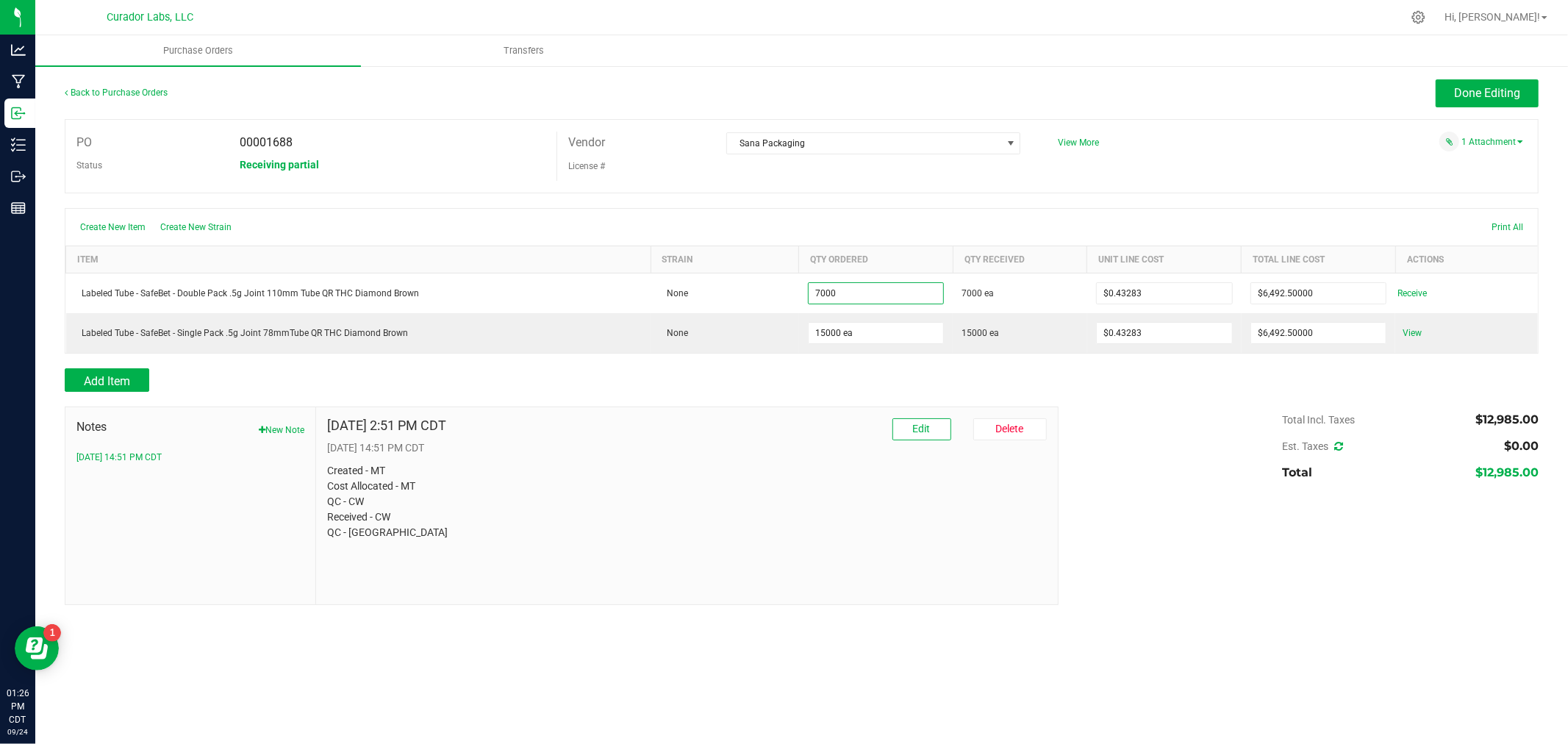
type input "7000 ea"
type input "$3,029.81000"
click at [953, 393] on div at bounding box center [801, 399] width 1473 height 15
click at [1497, 95] on span "Done Editing" at bounding box center [1487, 93] width 66 height 14
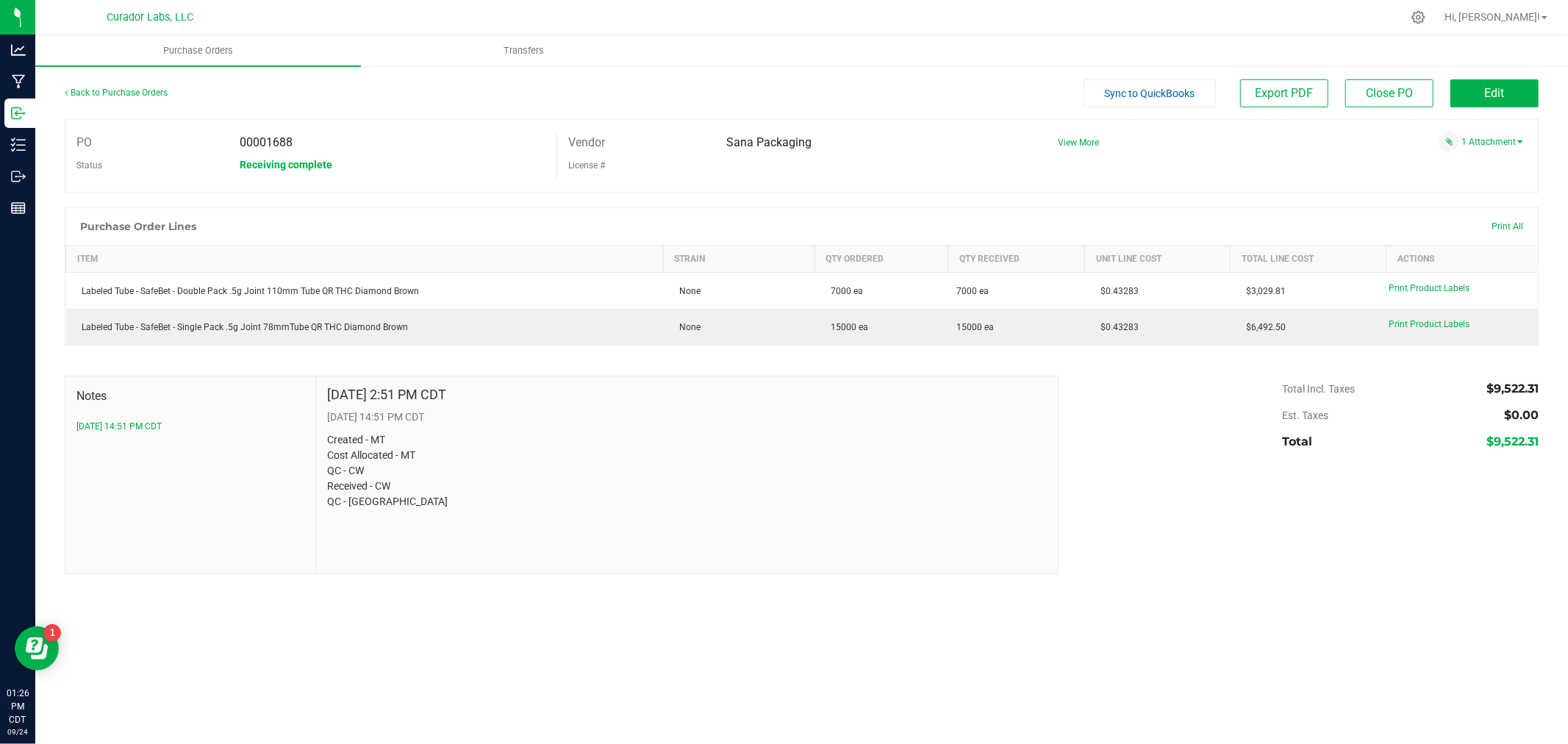
click at [150, 100] on div "Back to Purchase Orders" at bounding box center [248, 92] width 369 height 26
click at [149, 92] on link "Back to Purchase Orders" at bounding box center [116, 92] width 103 height 10
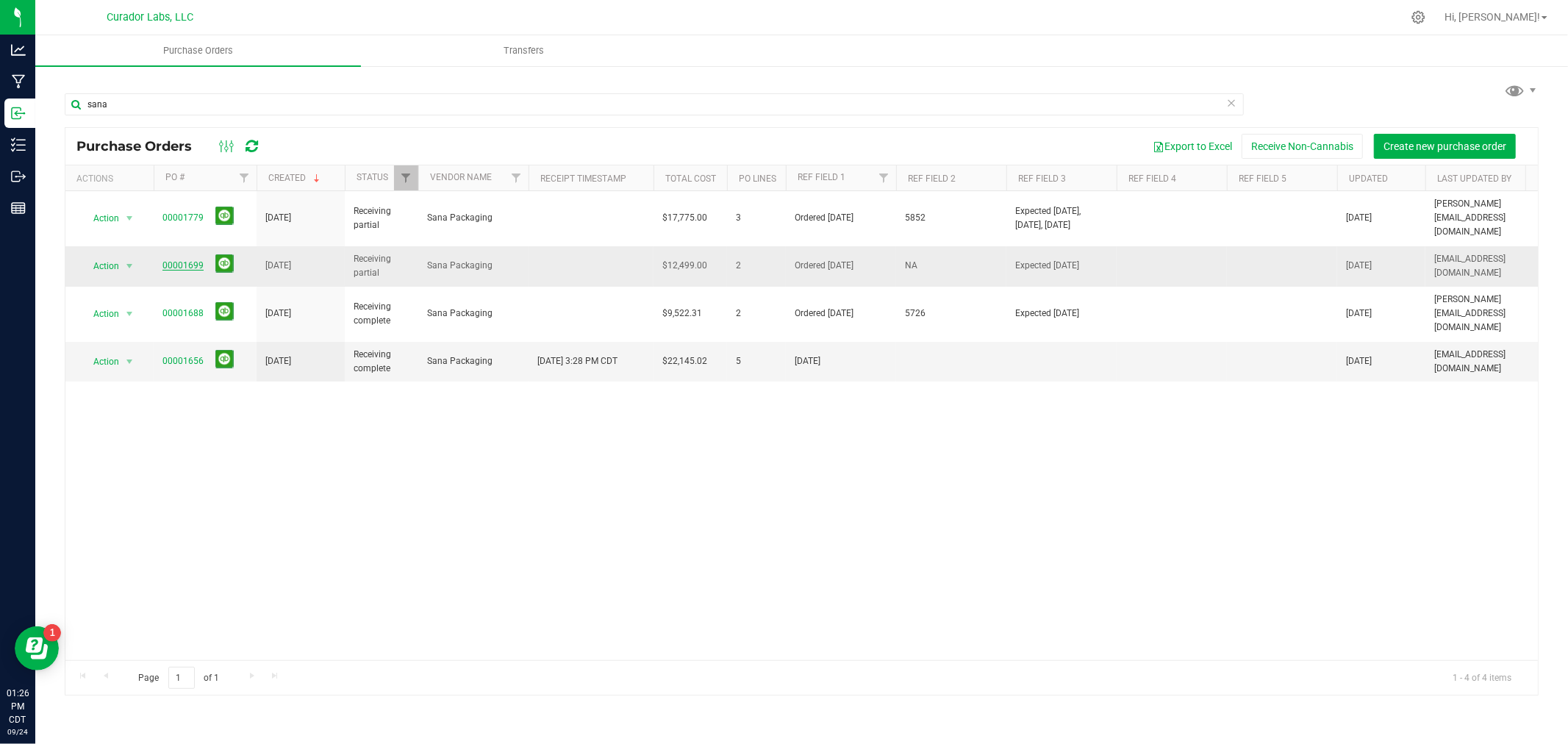
click at [188, 260] on link "00001699" at bounding box center [182, 265] width 41 height 10
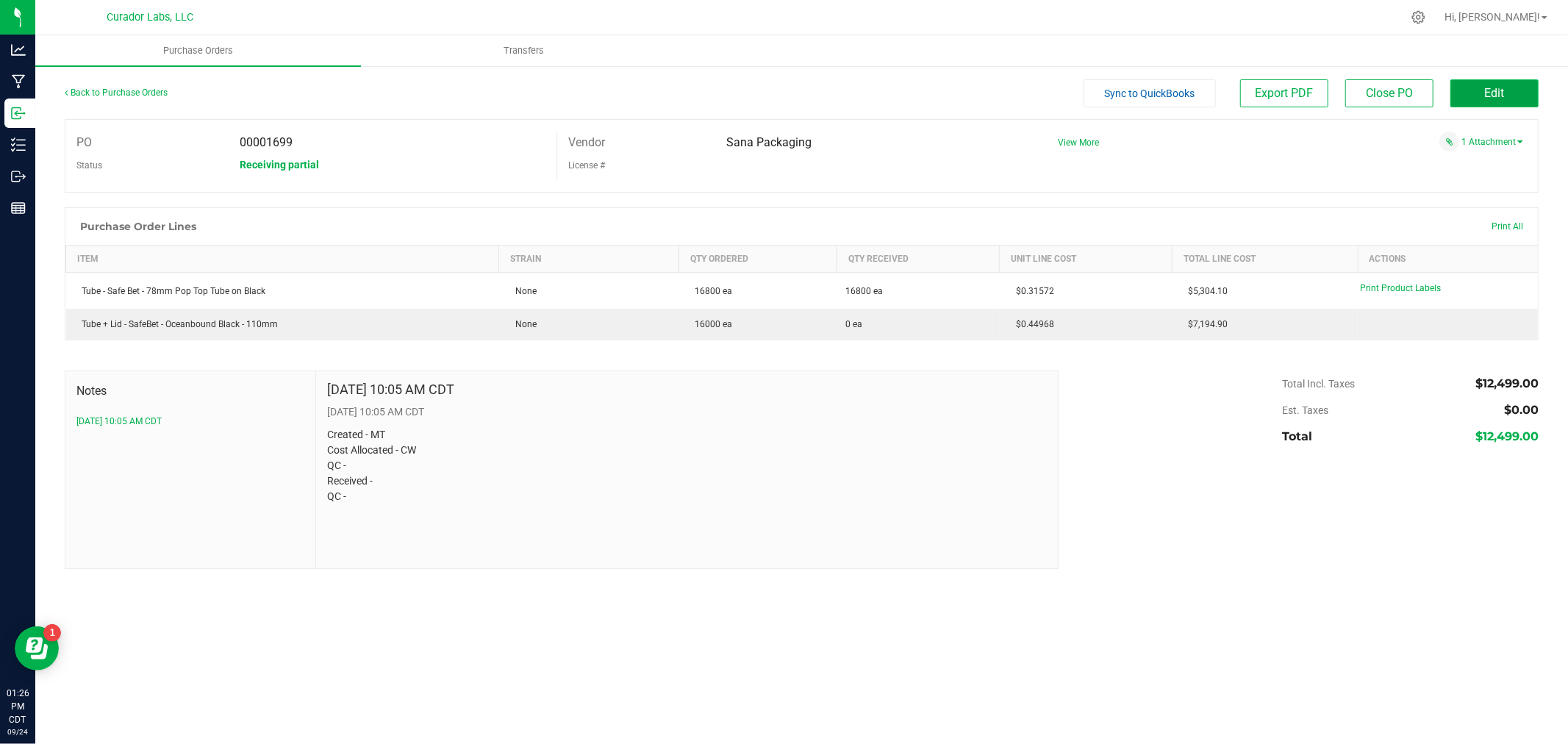
click at [1502, 93] on span "Edit" at bounding box center [1495, 93] width 20 height 14
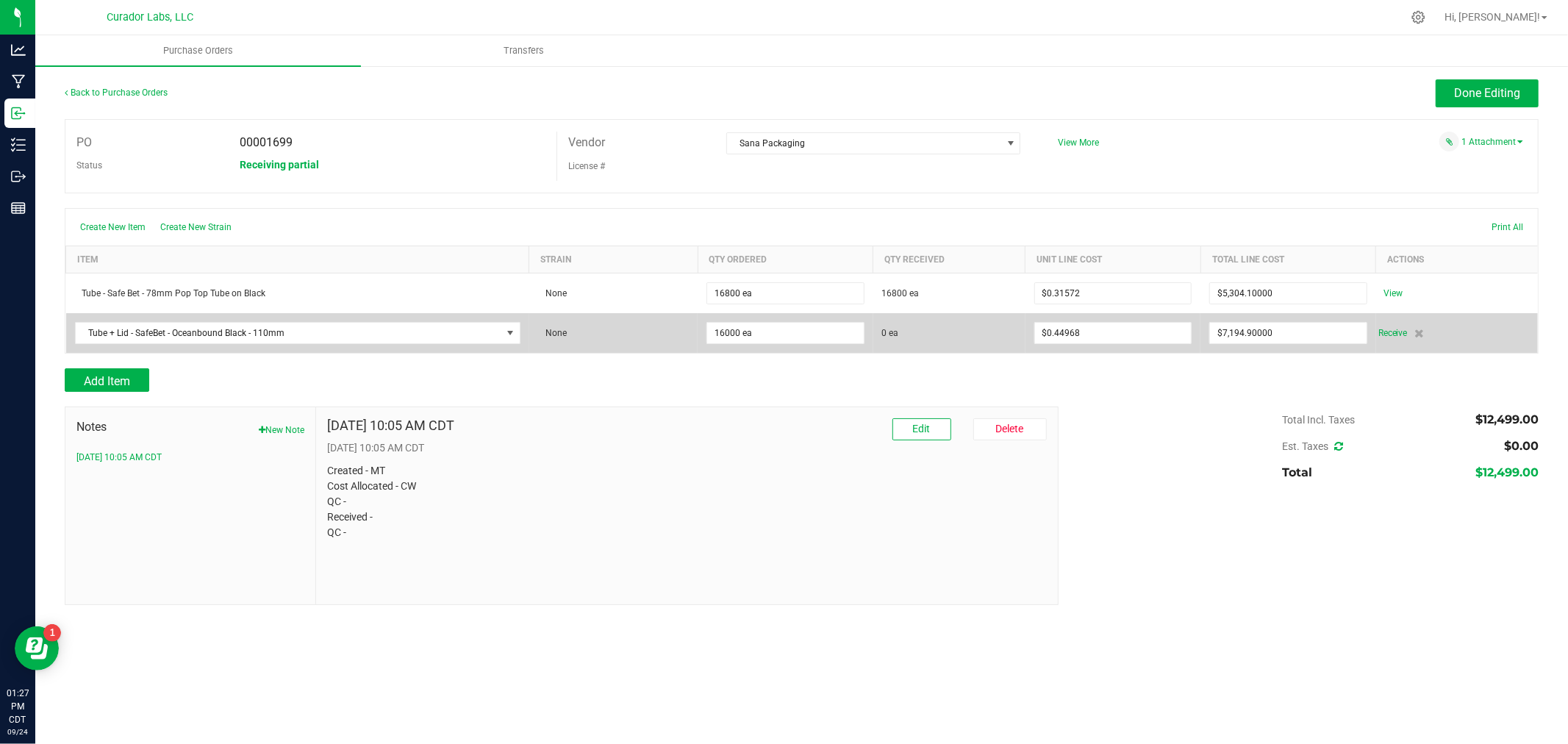
click at [1414, 331] on div "Receive" at bounding box center [1453, 333] width 151 height 18
click at [1421, 331] on icon at bounding box center [1420, 332] width 9 height 9
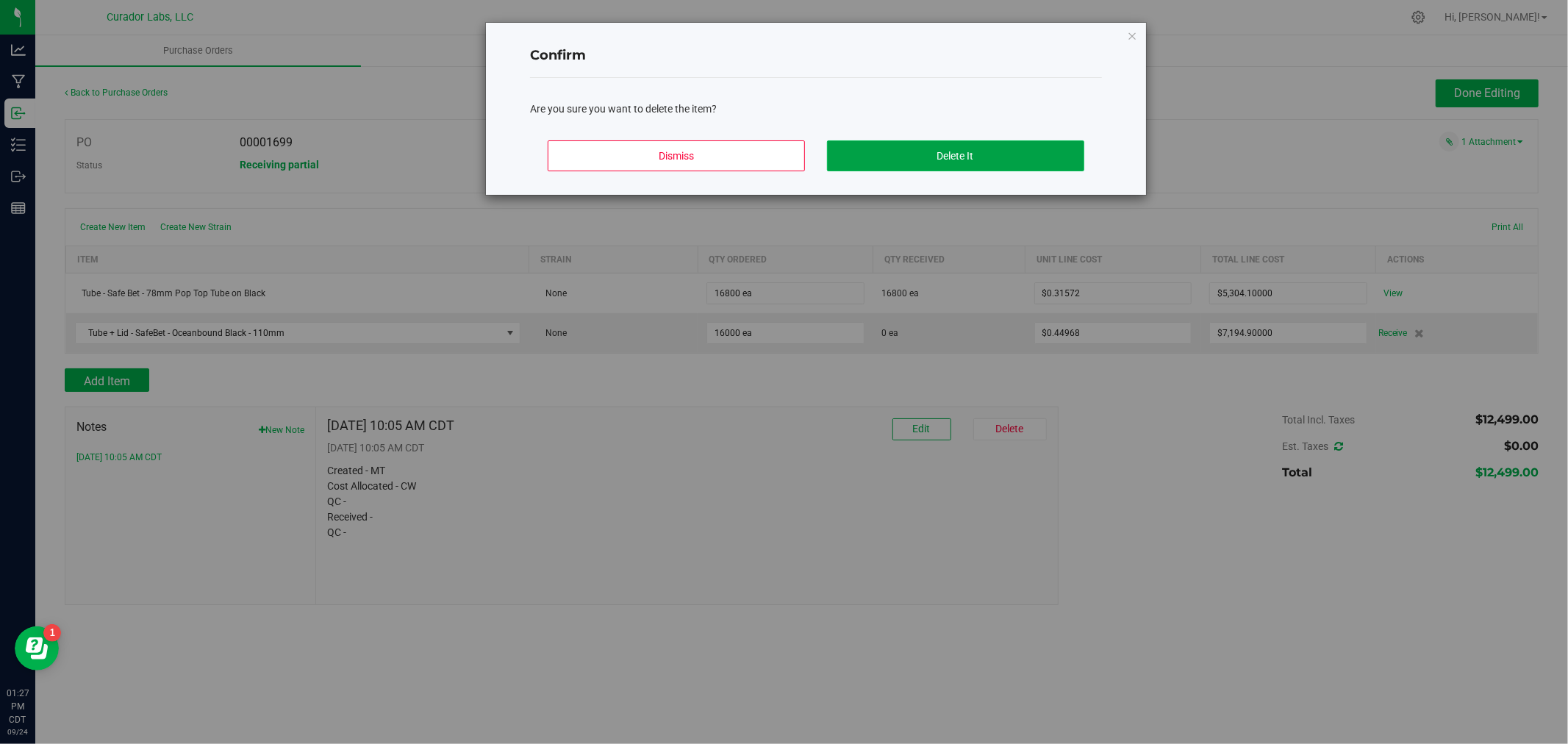
click at [1056, 164] on button "Delete It" at bounding box center [956, 156] width 258 height 31
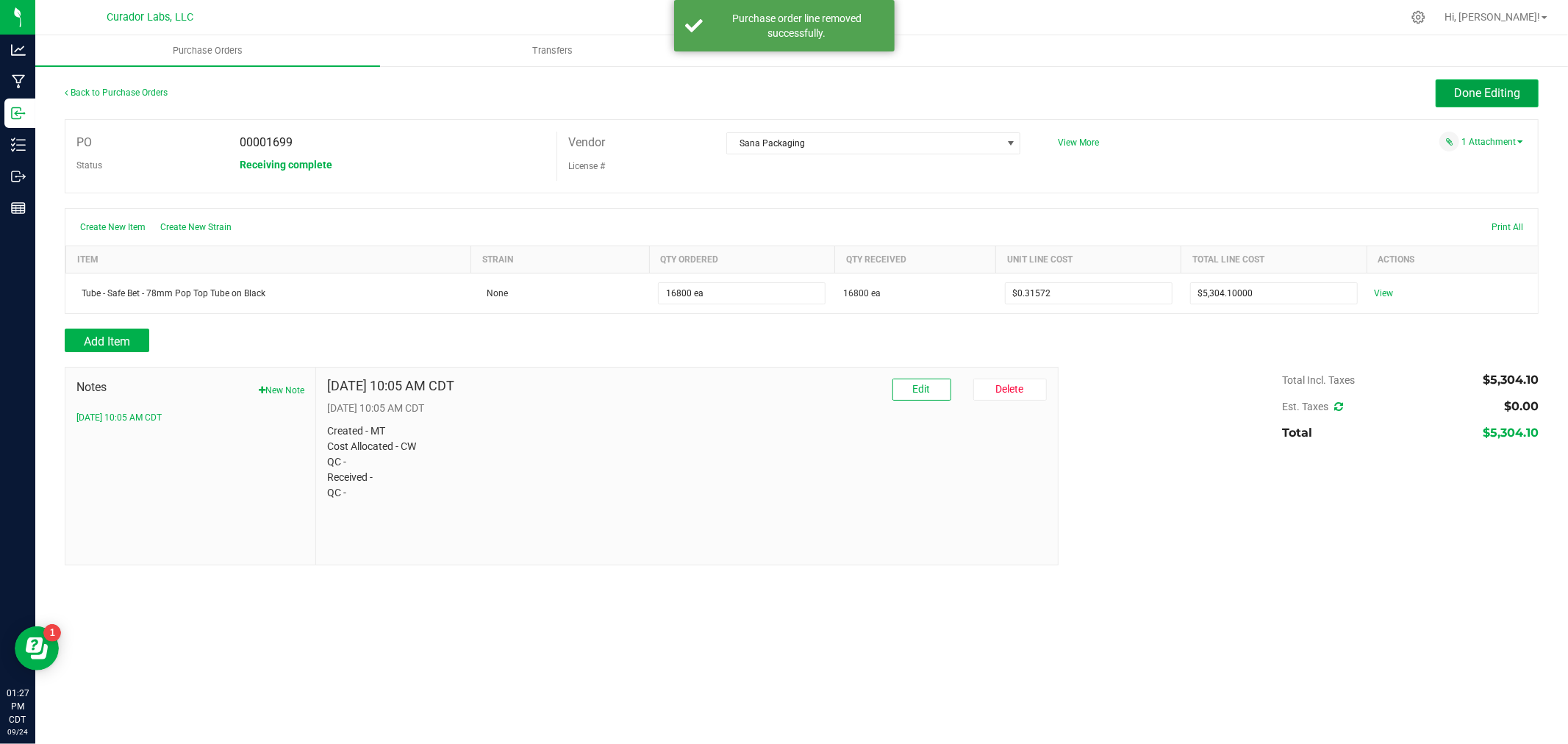
click at [1497, 90] on span "Done Editing" at bounding box center [1487, 93] width 66 height 14
